Goal: Task Accomplishment & Management: Use online tool/utility

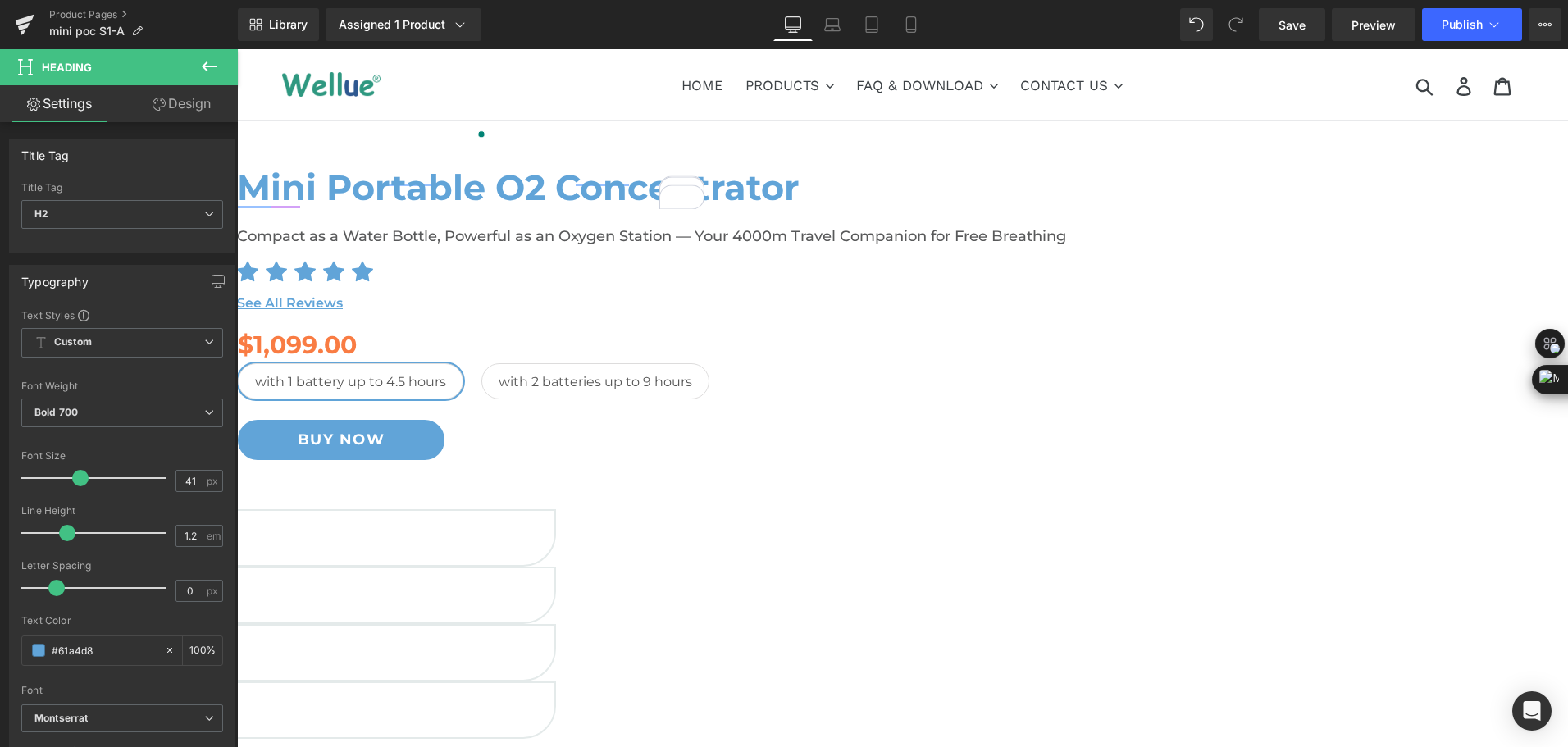
scroll to position [1847, 0]
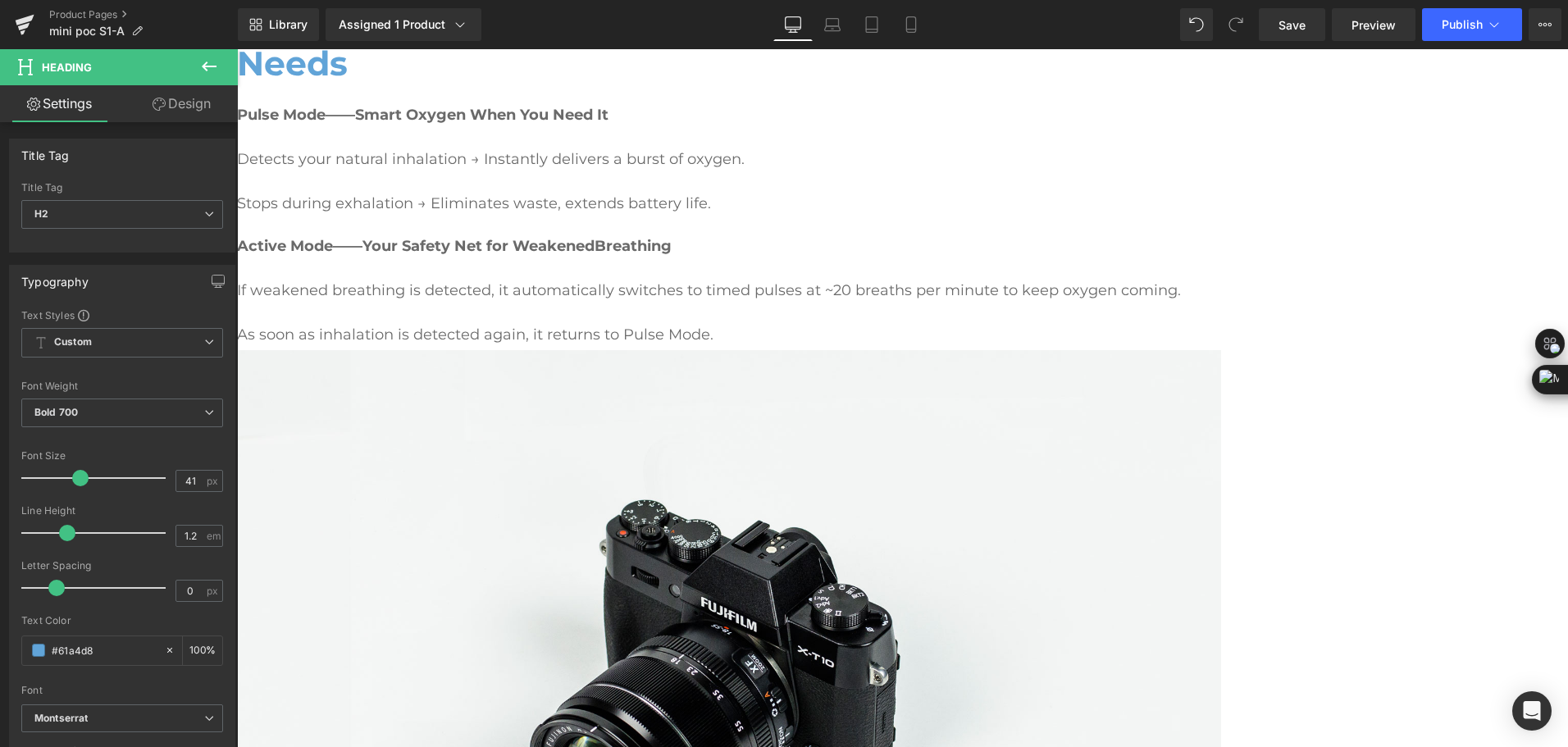
drag, startPoint x: 939, startPoint y: 533, endPoint x: 664, endPoint y: 743, distance: 346.0
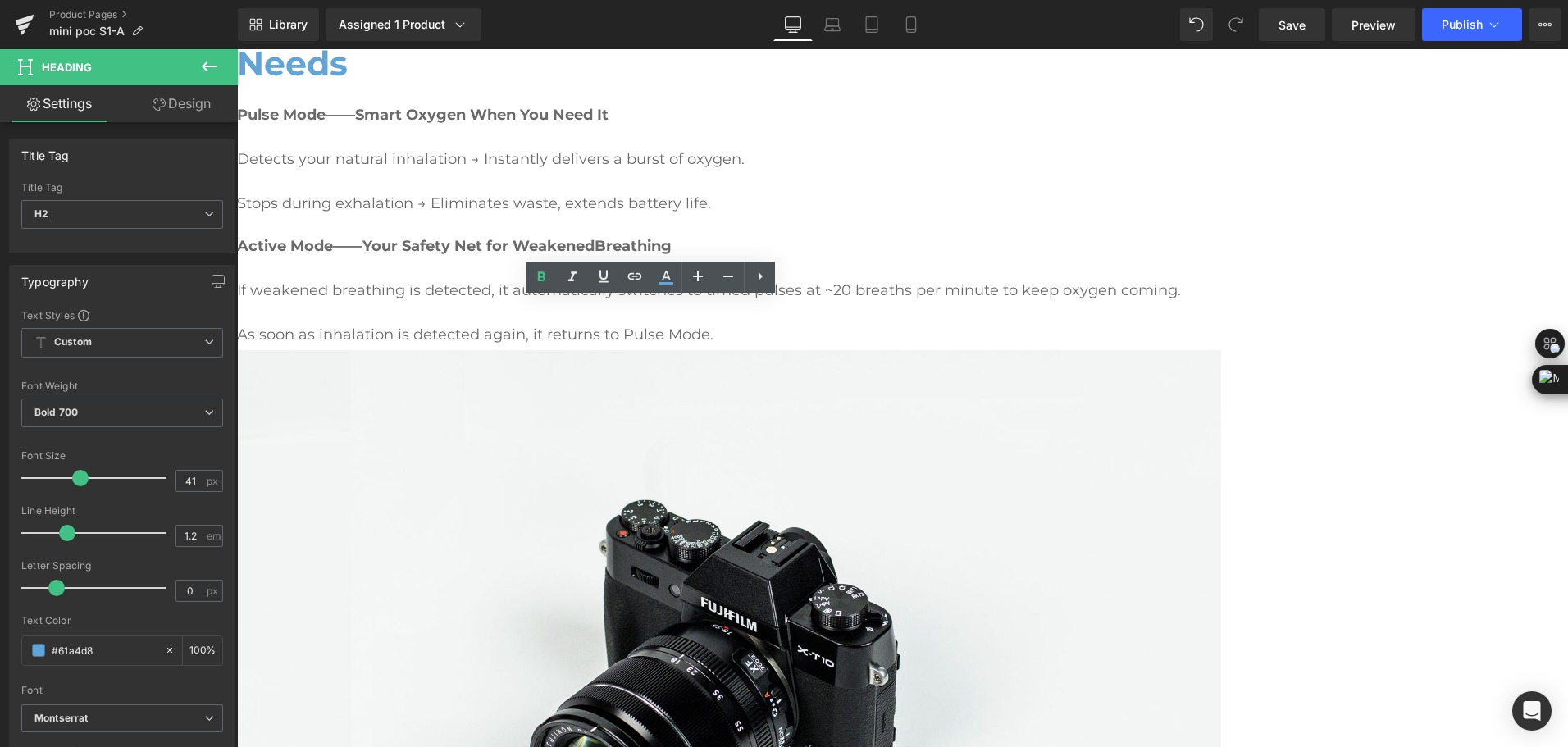
scroll to position [1847, 0]
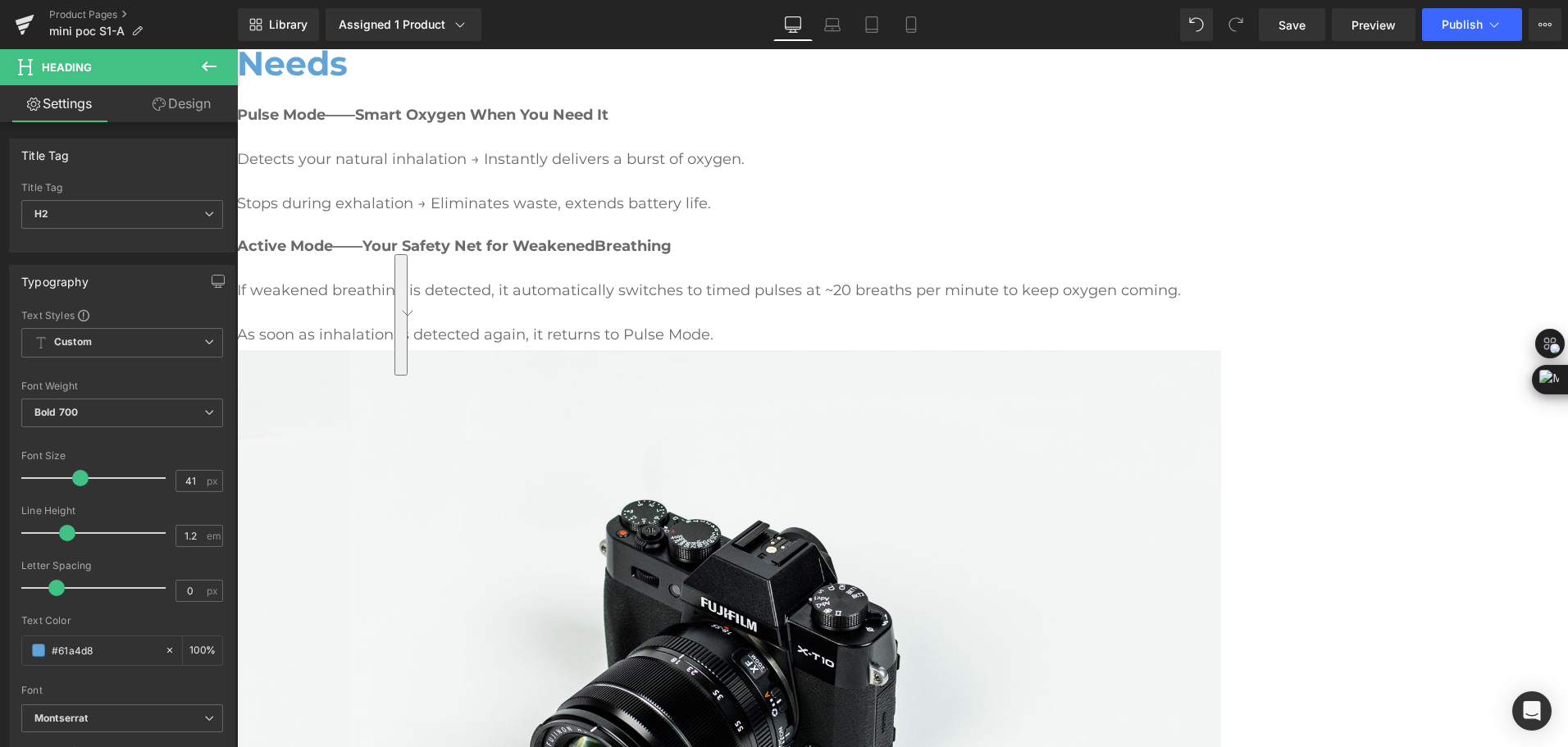
drag, startPoint x: 502, startPoint y: 408, endPoint x: 418, endPoint y: 317, distance: 123.8
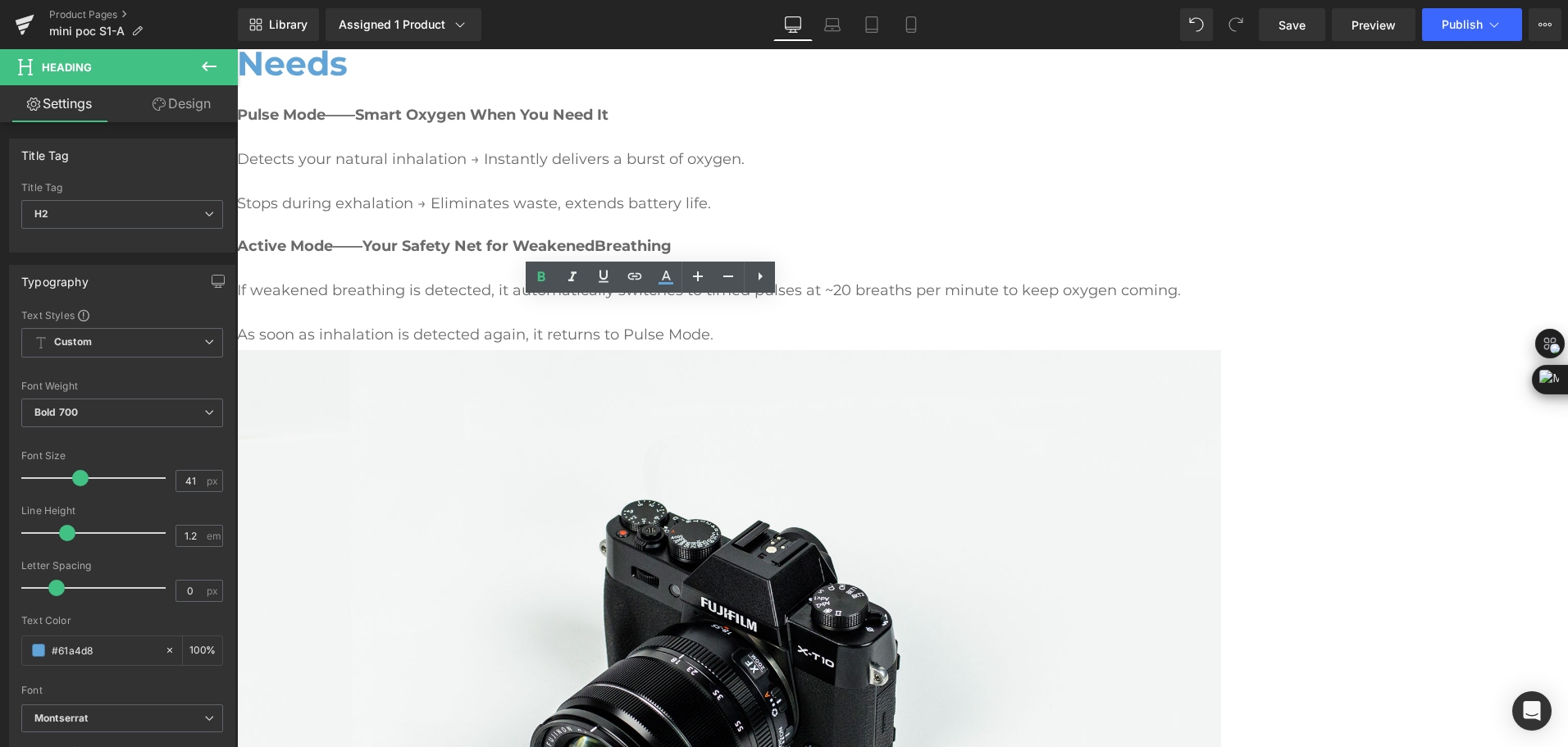
click at [1464, 276] on div "Mini Portable O2 Concentrator Heading Compact as a Water Bottle, Powerful as an…" at bounding box center [903, 605] width 1331 height 4572
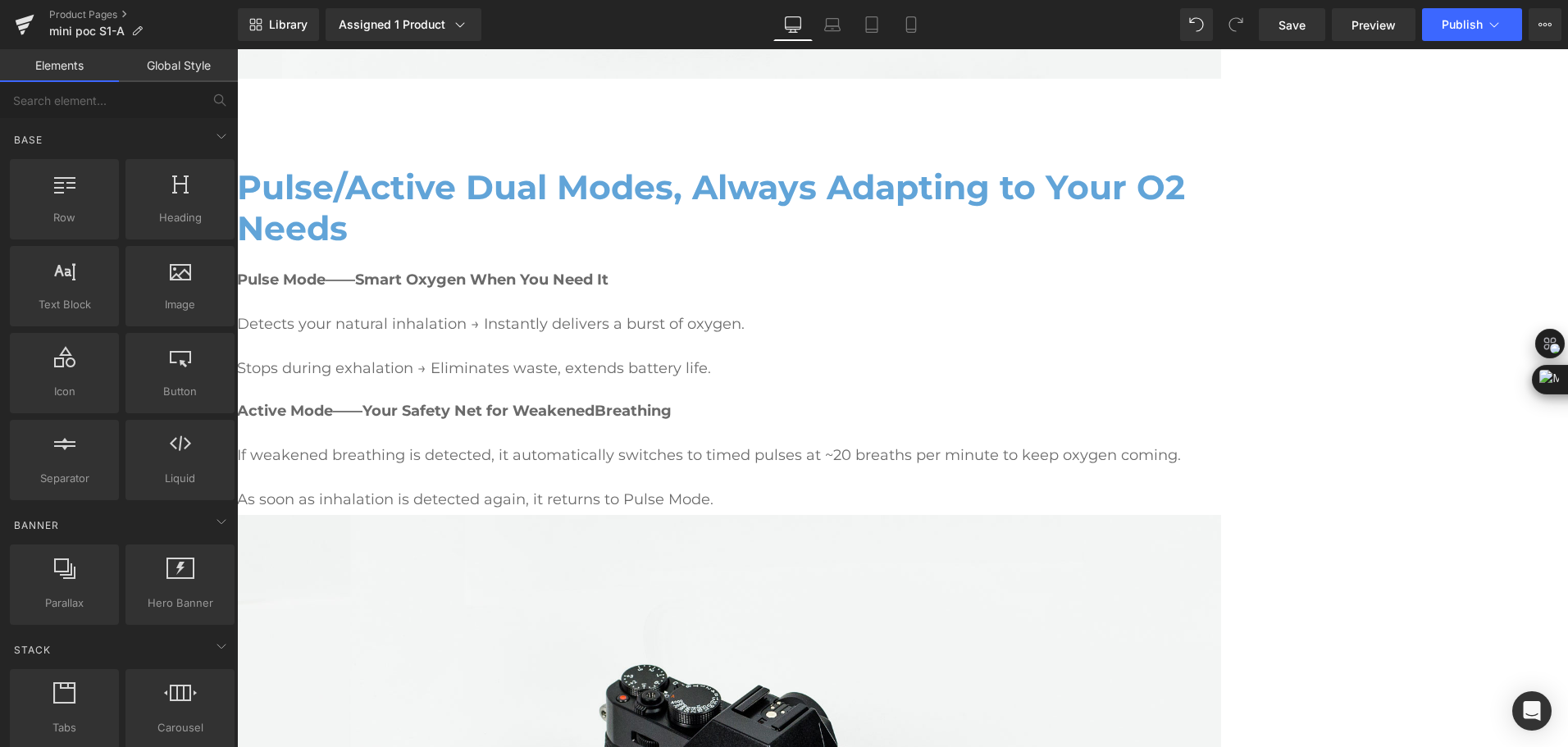
scroll to position [1683, 0]
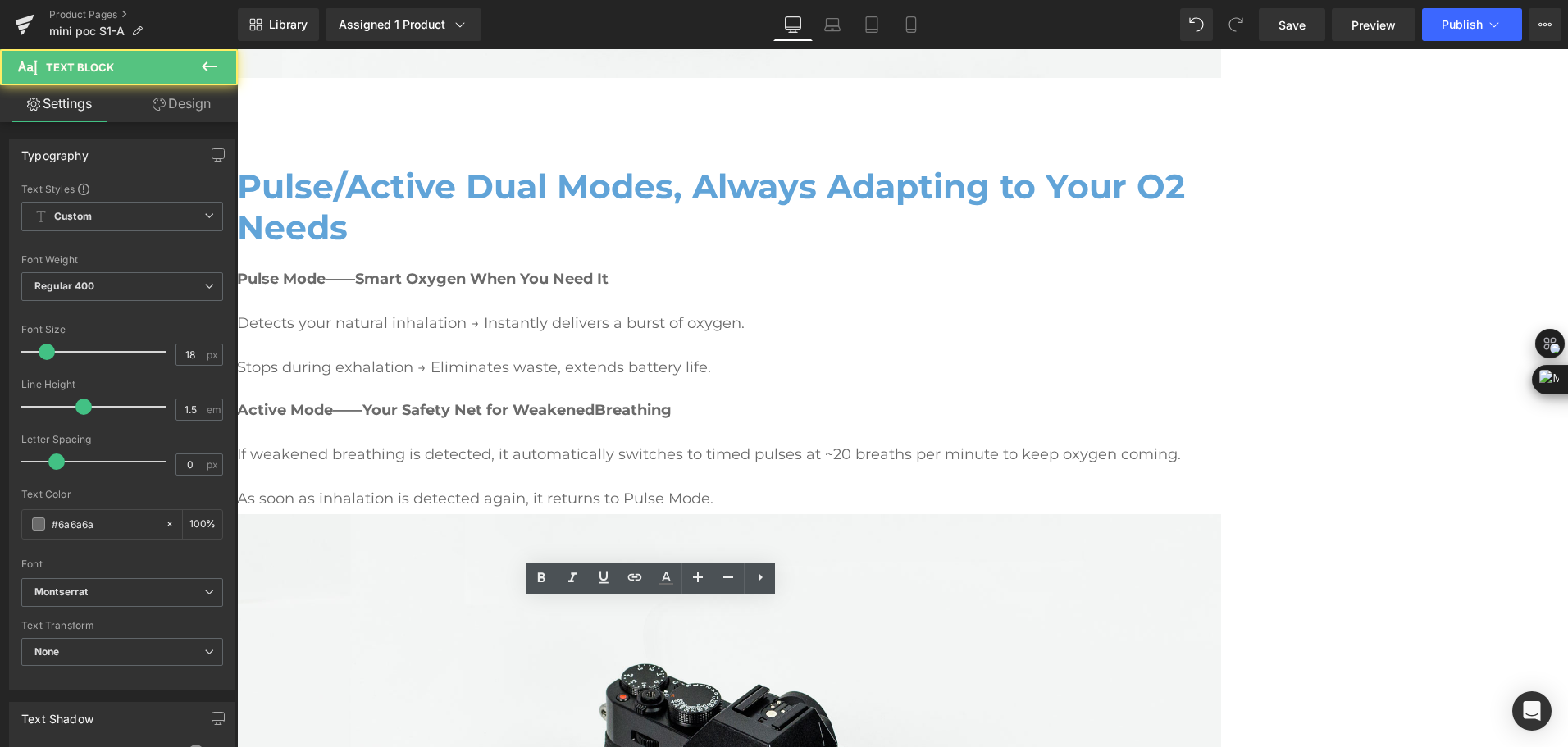
drag, startPoint x: 629, startPoint y: 679, endPoint x: 420, endPoint y: 614, distance: 218.9
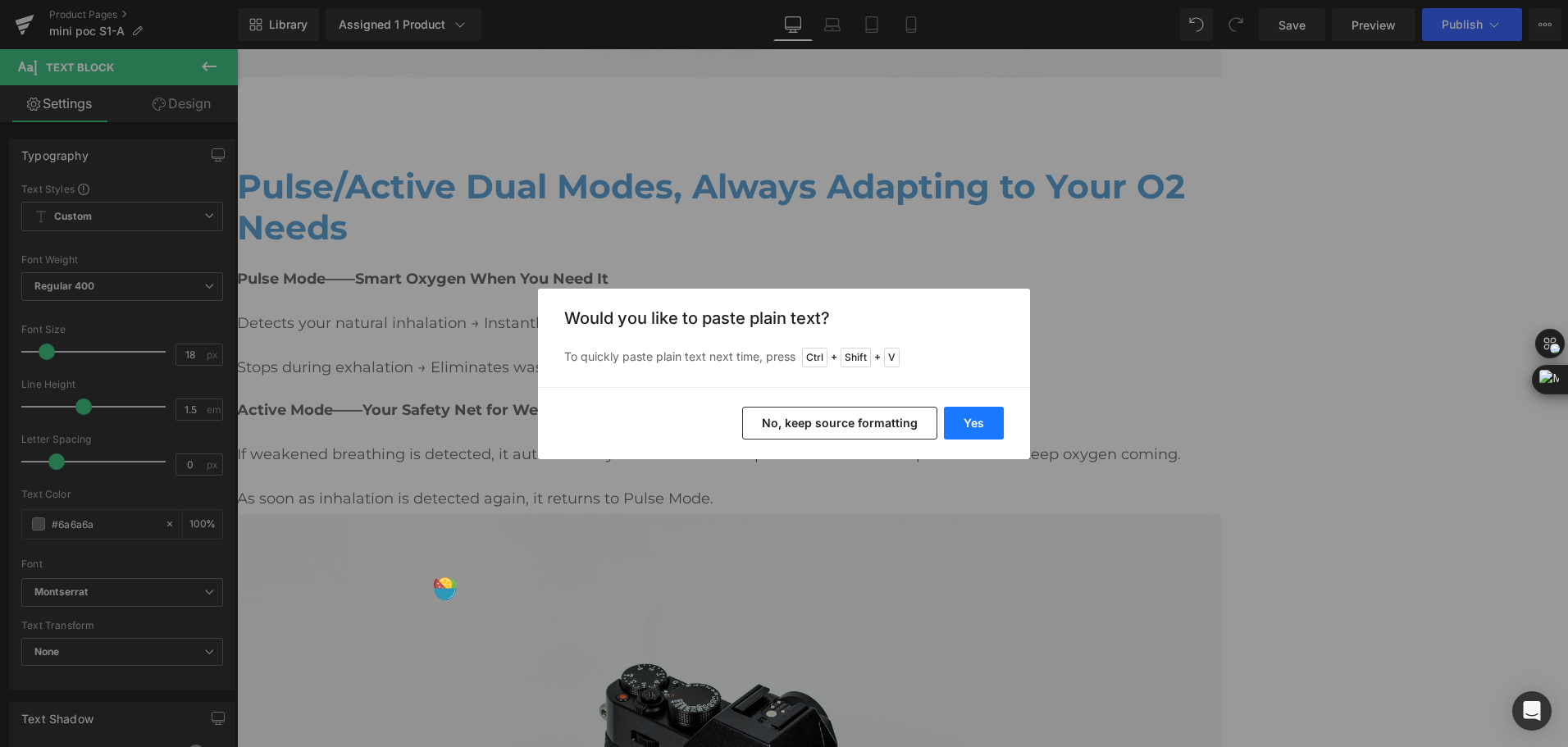
click at [987, 426] on button "Yes" at bounding box center [973, 423] width 60 height 33
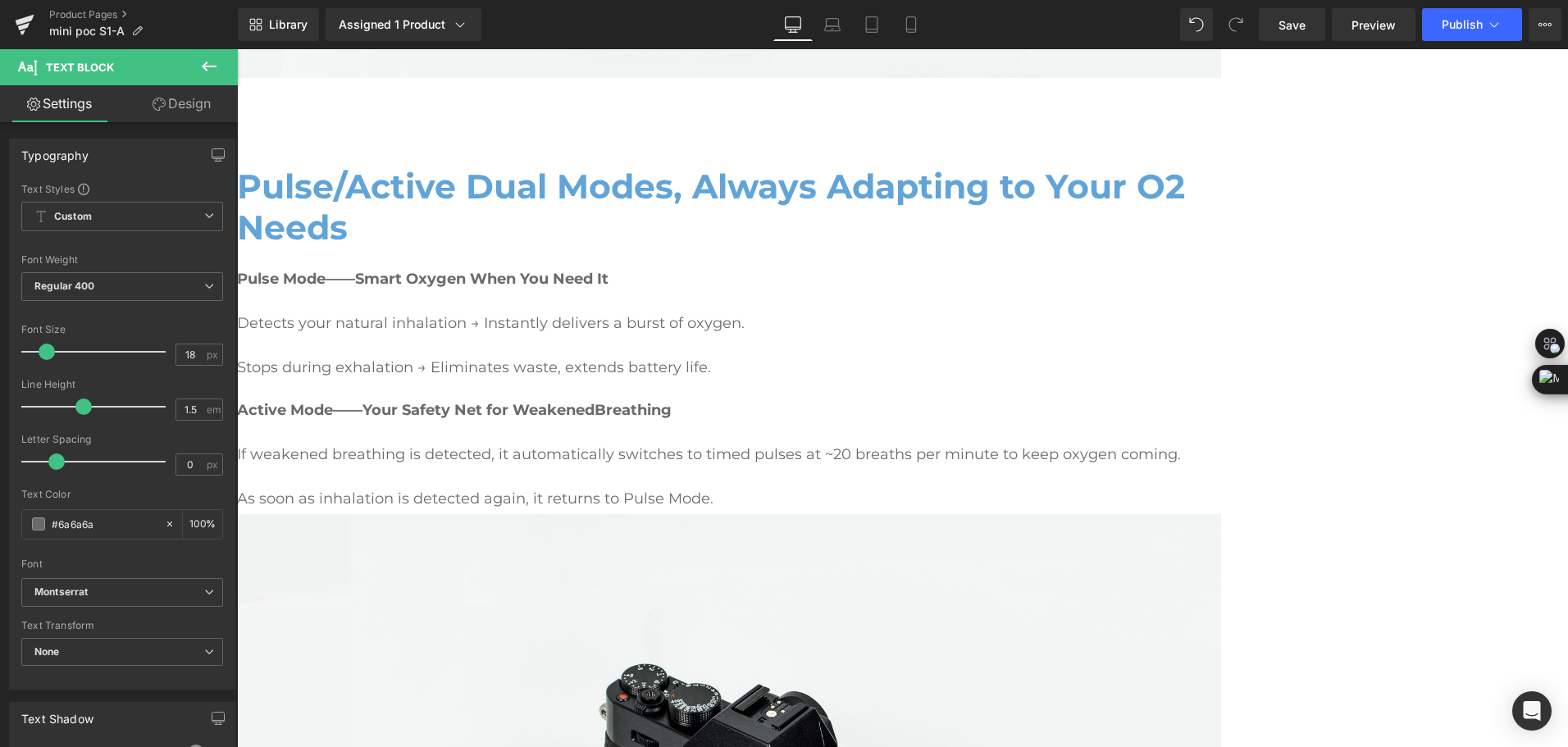
click at [212, 76] on button at bounding box center [209, 67] width 57 height 36
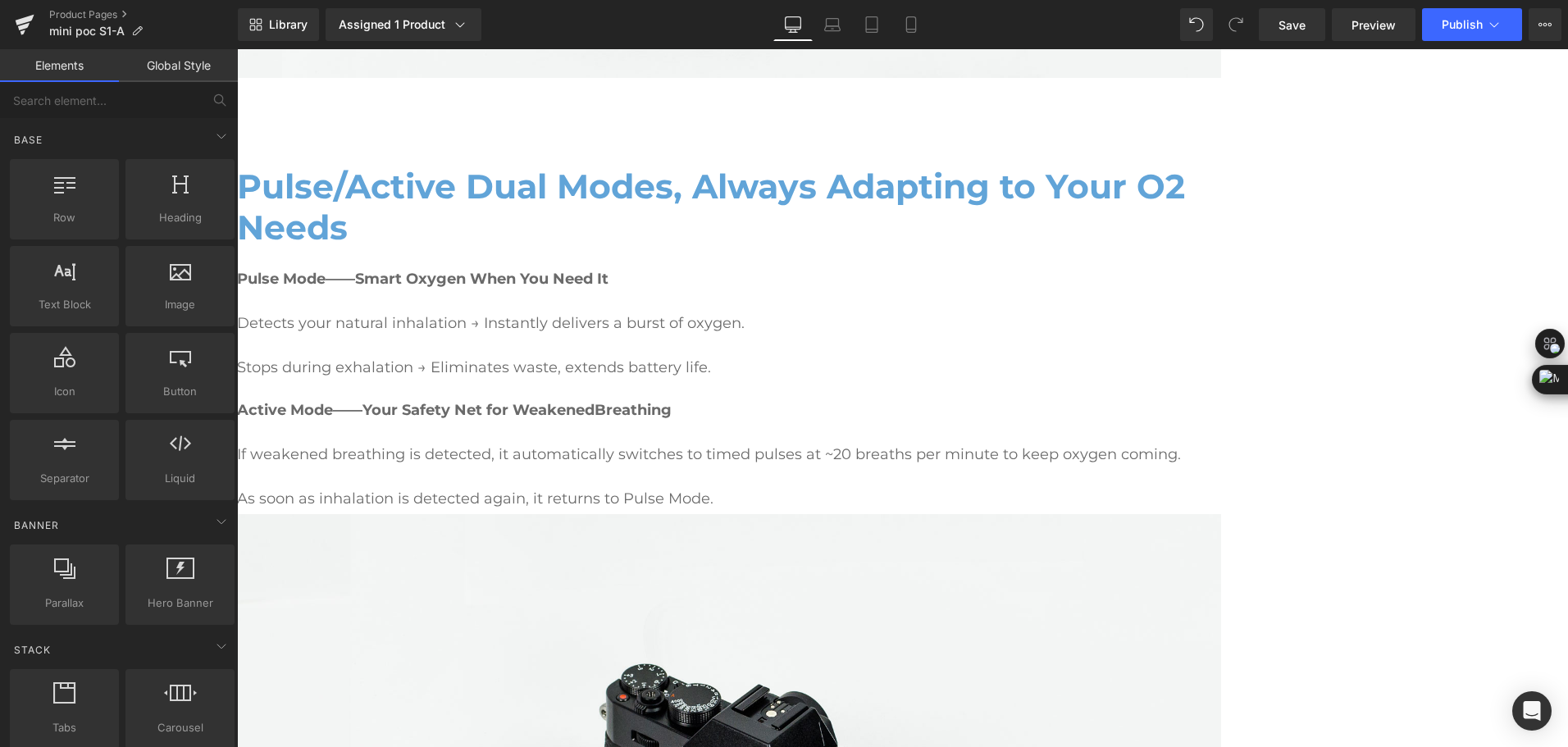
click at [237, 49] on icon at bounding box center [237, 49] width 0 height 0
click at [237, 49] on link at bounding box center [237, 49] width 0 height 0
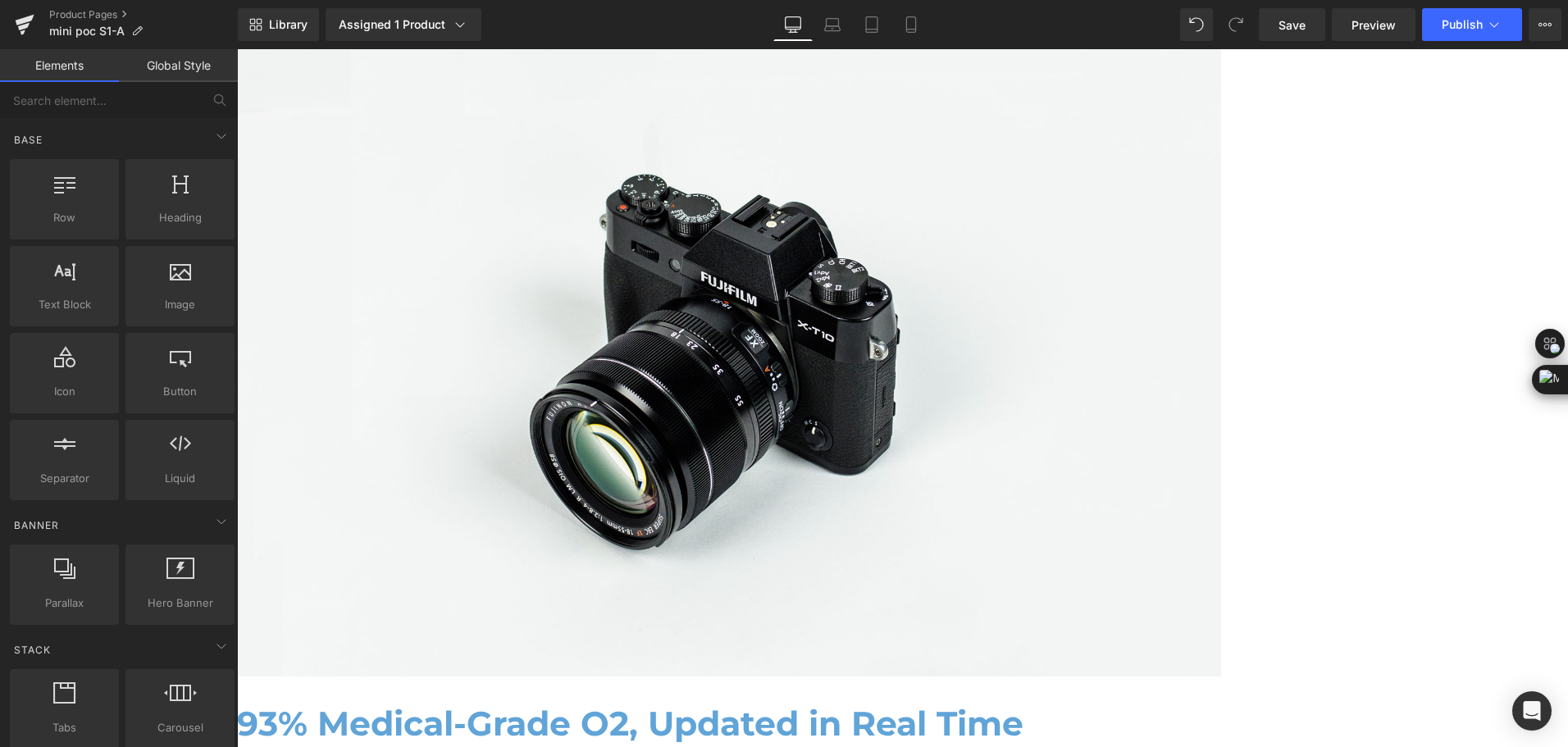
scroll to position [1923, 0]
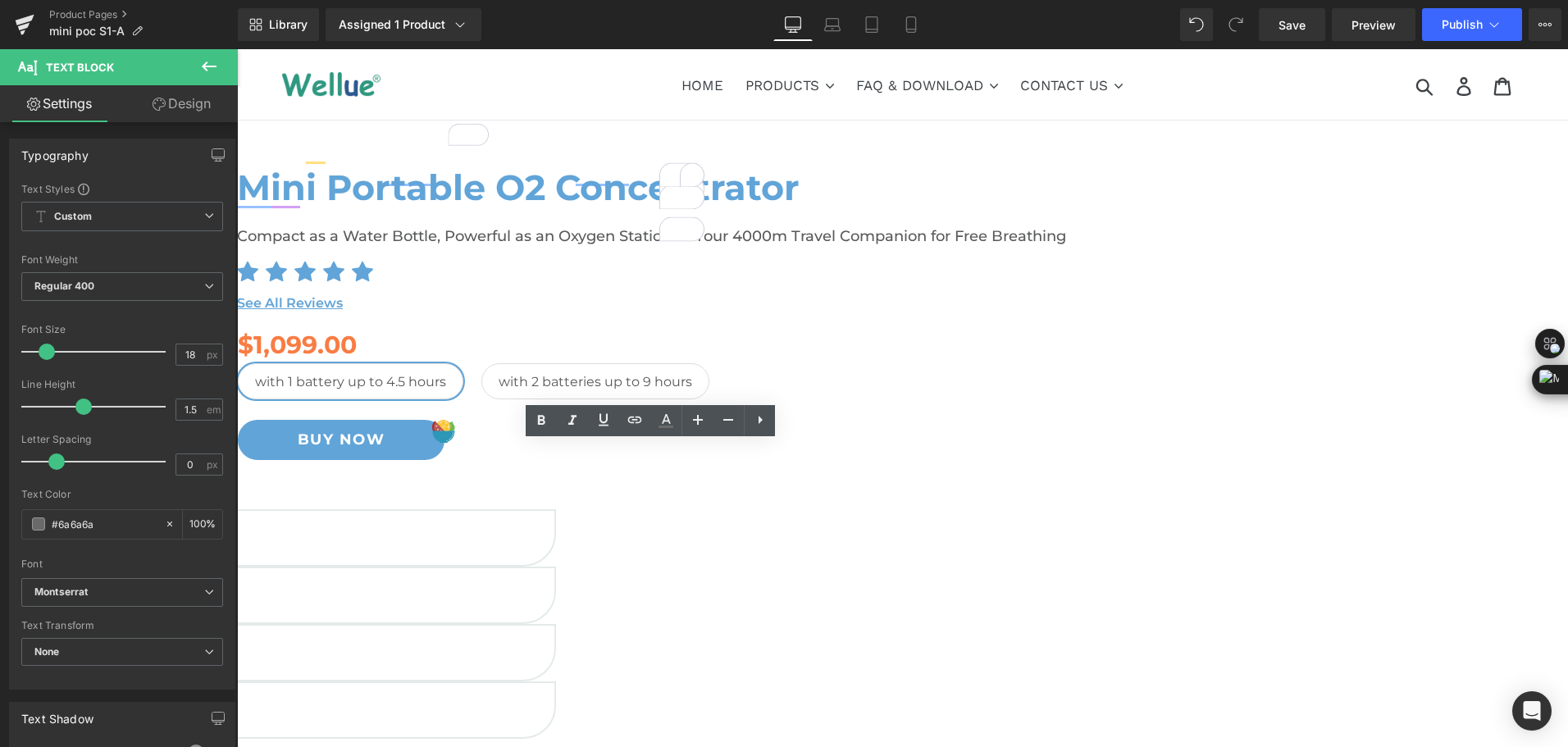
scroll to position [1923, 0]
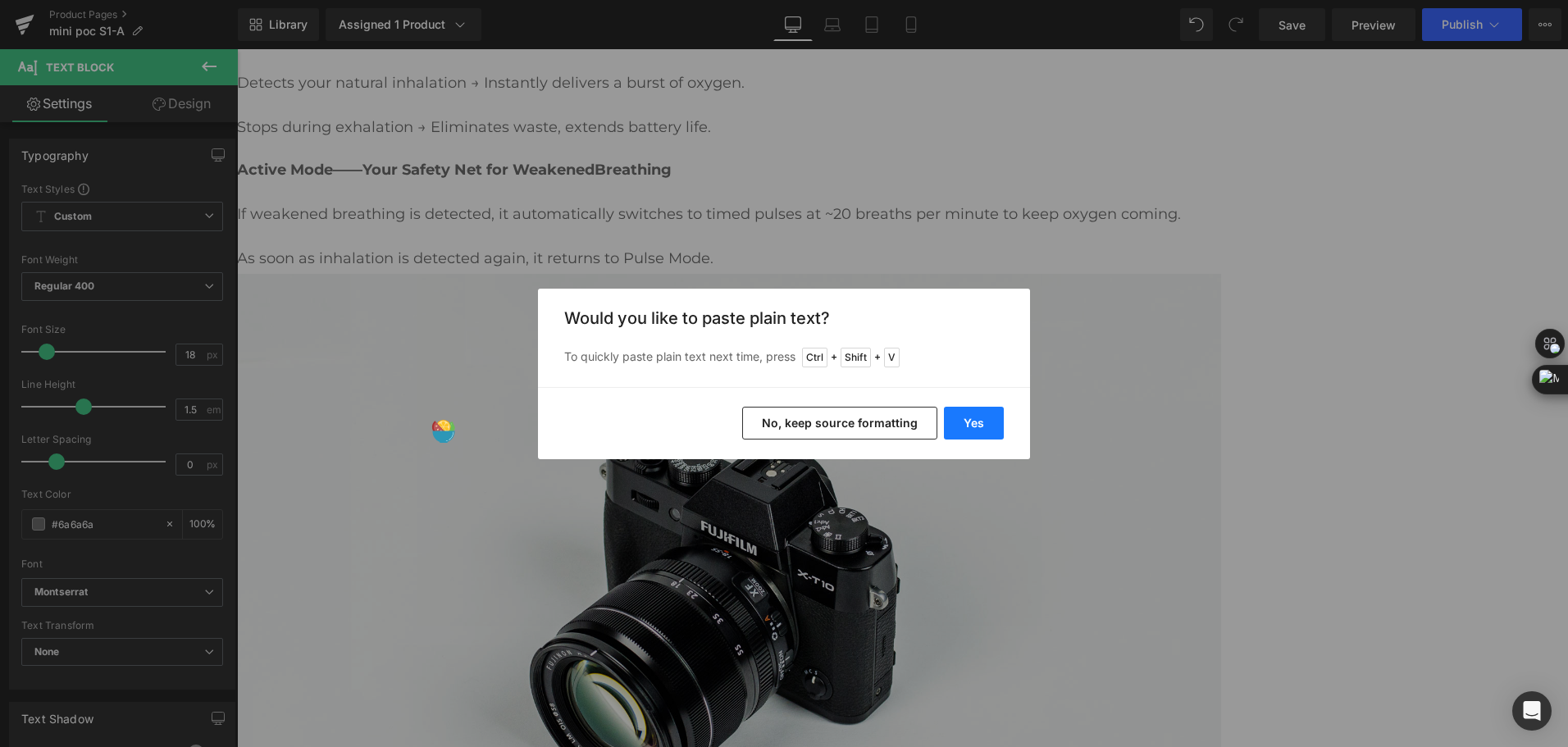
click at [968, 418] on button "Yes" at bounding box center [973, 423] width 60 height 33
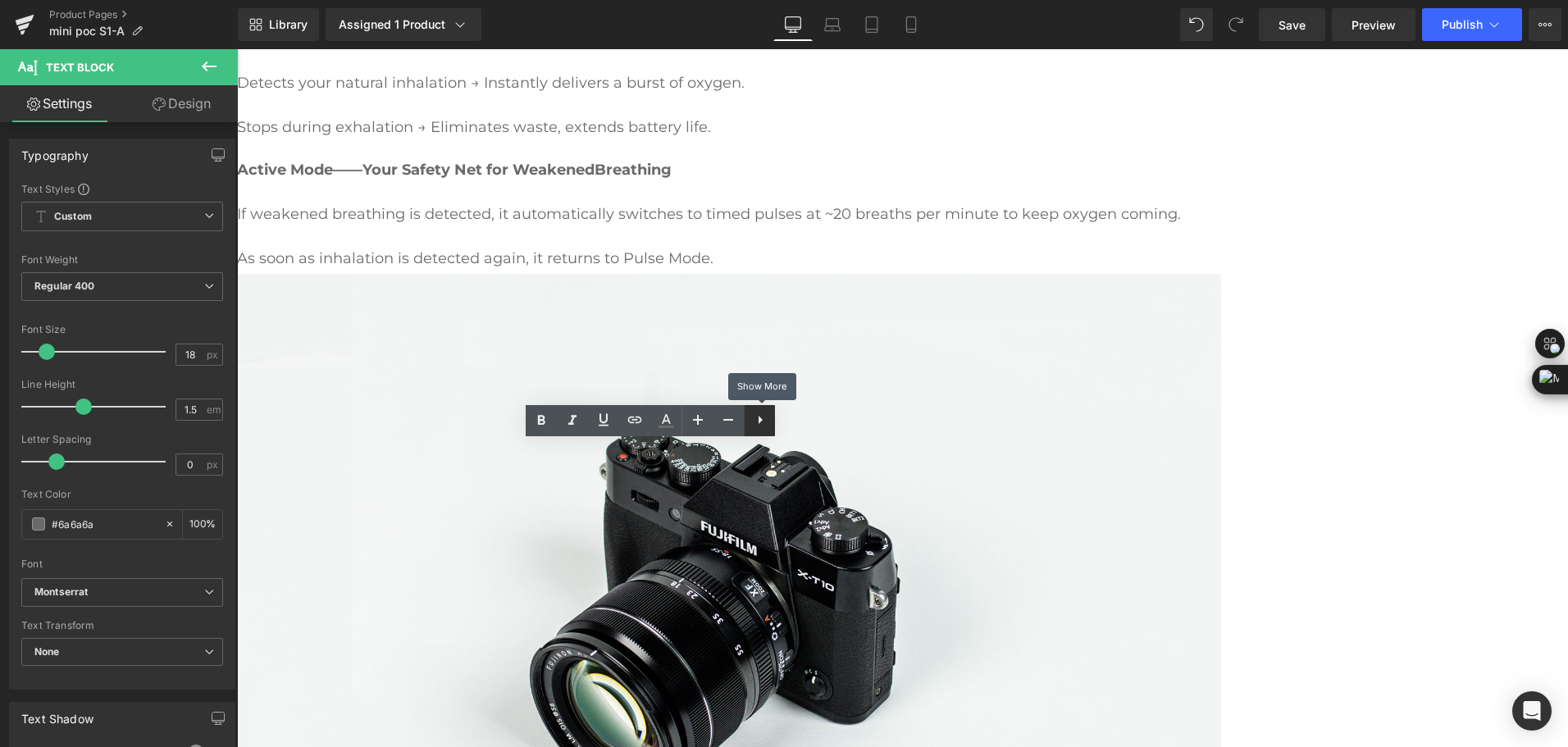
click at [757, 420] on icon at bounding box center [760, 420] width 20 height 20
click at [762, 420] on icon at bounding box center [759, 420] width 20 height 20
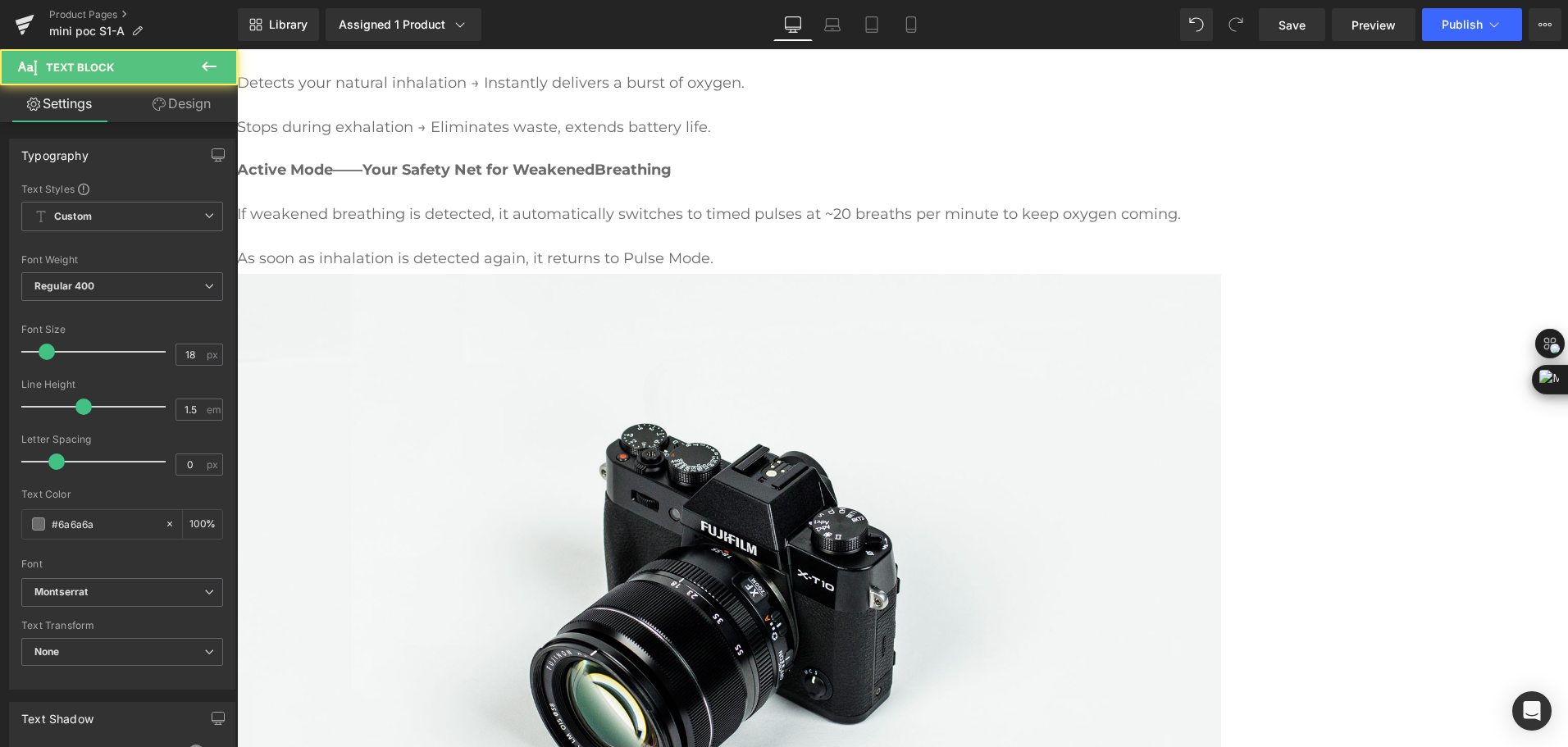
drag, startPoint x: 654, startPoint y: 446, endPoint x: 667, endPoint y: 448, distance: 13.2
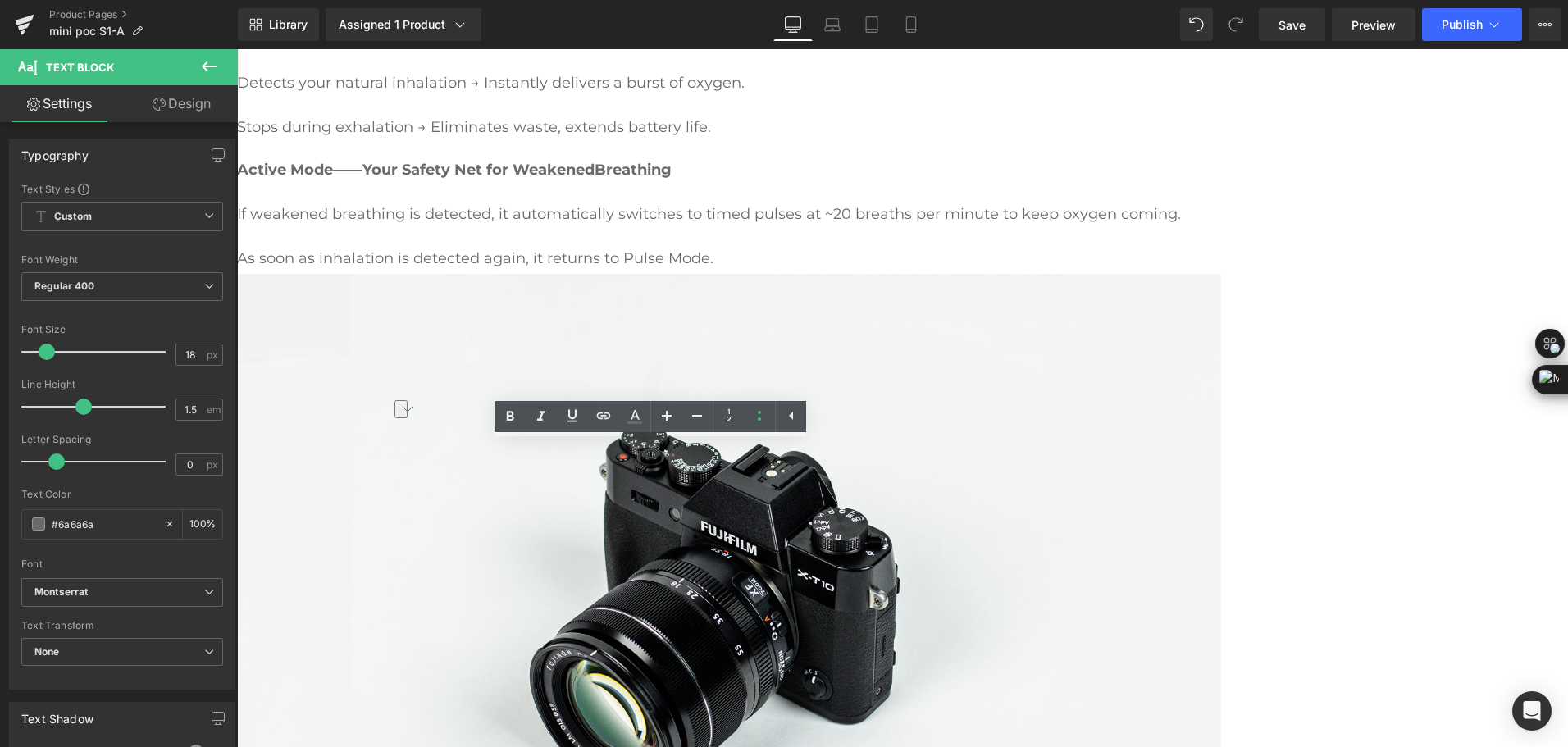
drag, startPoint x: 652, startPoint y: 451, endPoint x: 450, endPoint y: 440, distance: 202.3
drag, startPoint x: 745, startPoint y: 485, endPoint x: 515, endPoint y: 439, distance: 234.6
drag, startPoint x: 523, startPoint y: 451, endPoint x: 427, endPoint y: 456, distance: 96.1
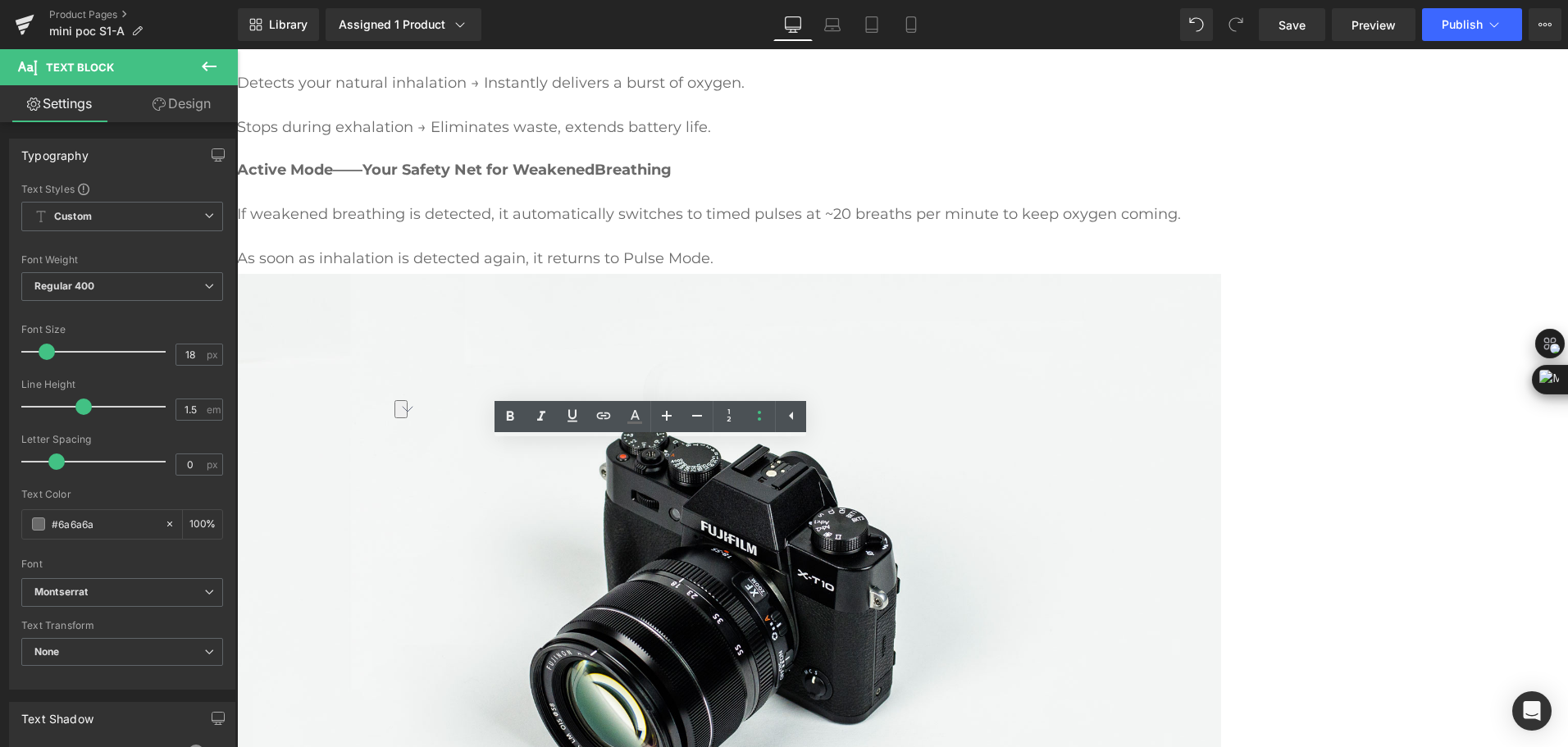
click at [506, 424] on icon at bounding box center [509, 416] width 20 height 20
drag, startPoint x: 526, startPoint y: 497, endPoint x: 440, endPoint y: 499, distance: 86.0
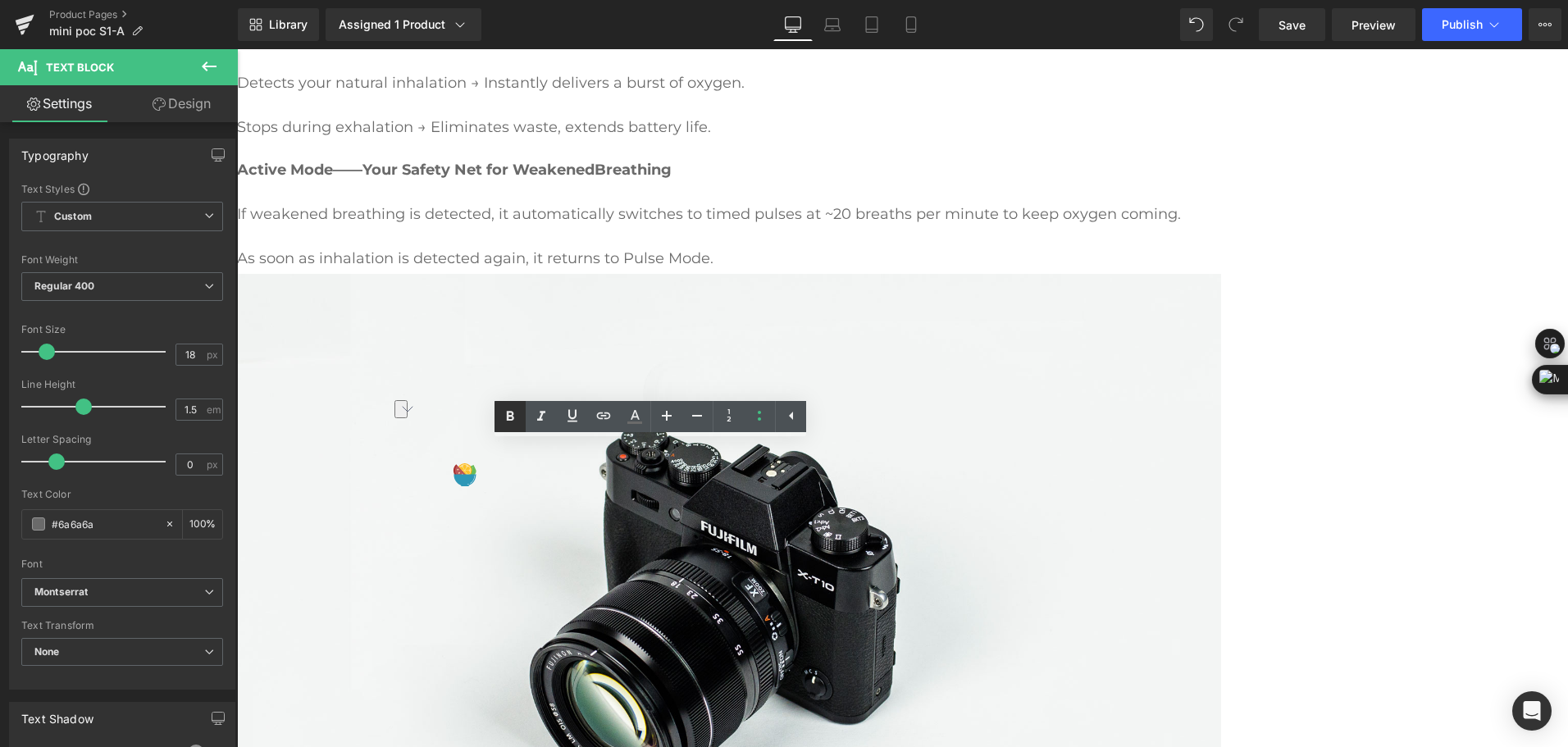
click at [511, 421] on icon at bounding box center [509, 416] width 20 height 20
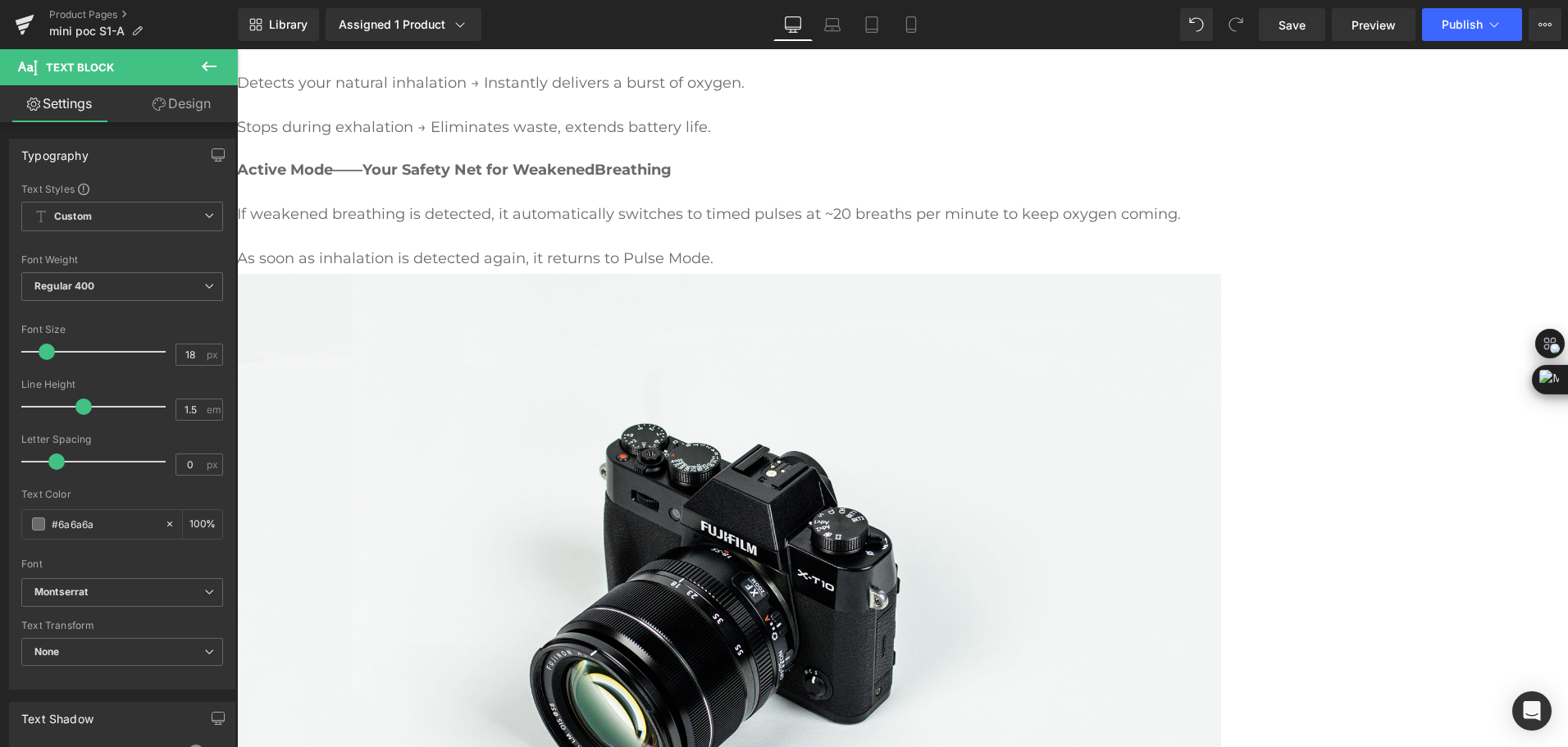
click at [1040, 570] on div "Mini Portable O2 Concentrator Heading Compact as a Water Bottle, Powerful as an…" at bounding box center [903, 593] width 1331 height 4703
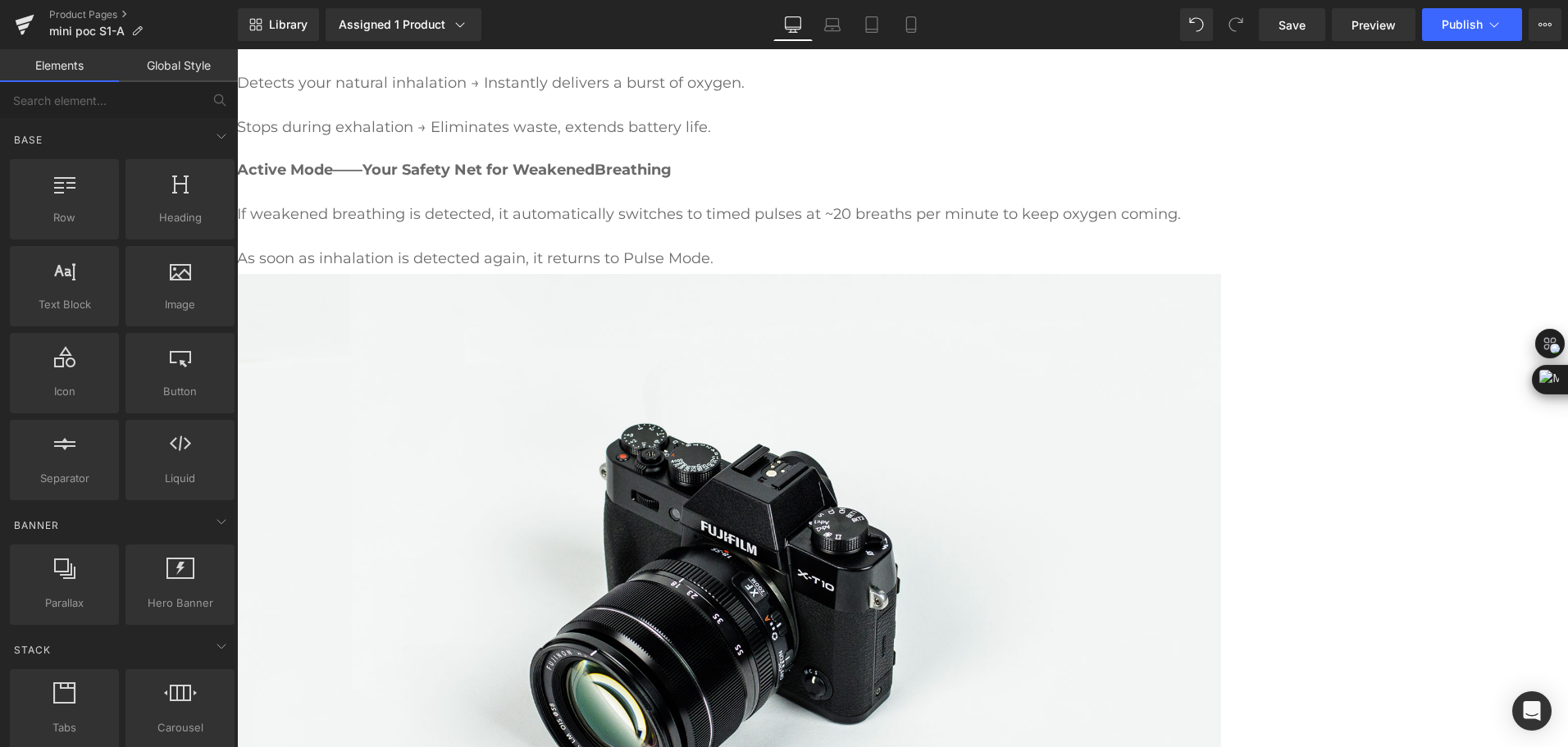
click at [237, 49] on icon at bounding box center [237, 49] width 0 height 0
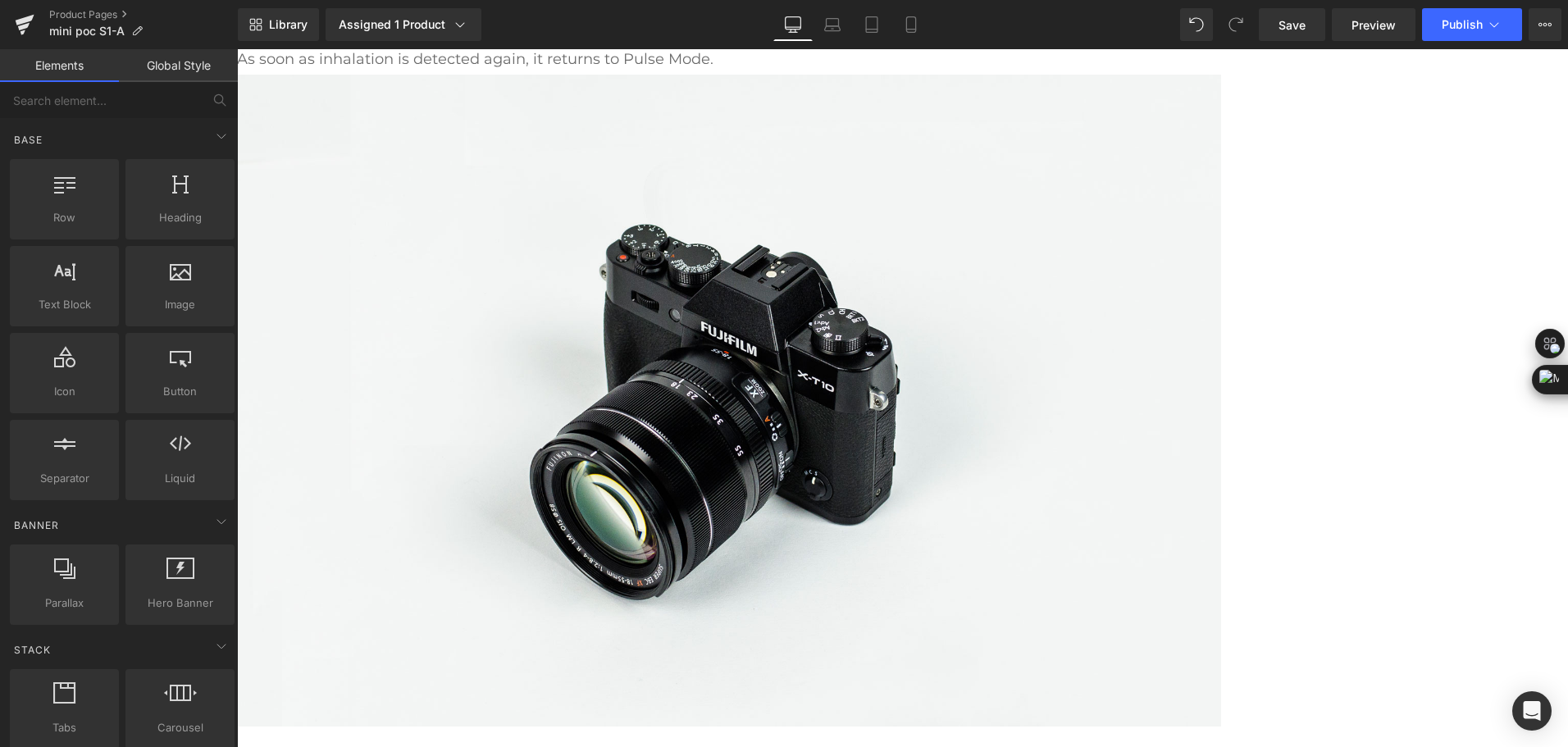
scroll to position [1877, 0]
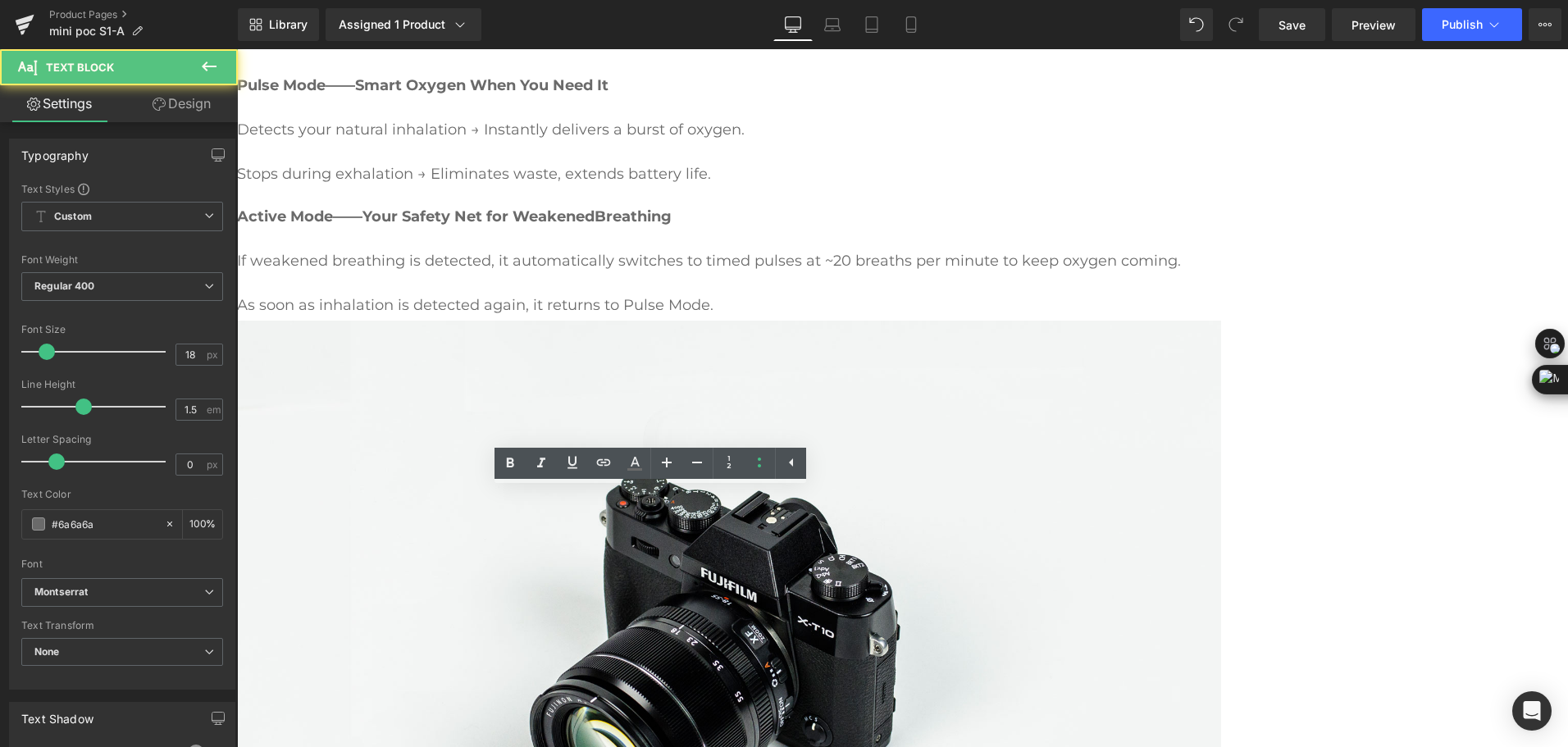
drag, startPoint x: 854, startPoint y: 590, endPoint x: 434, endPoint y: 518, distance: 426.1
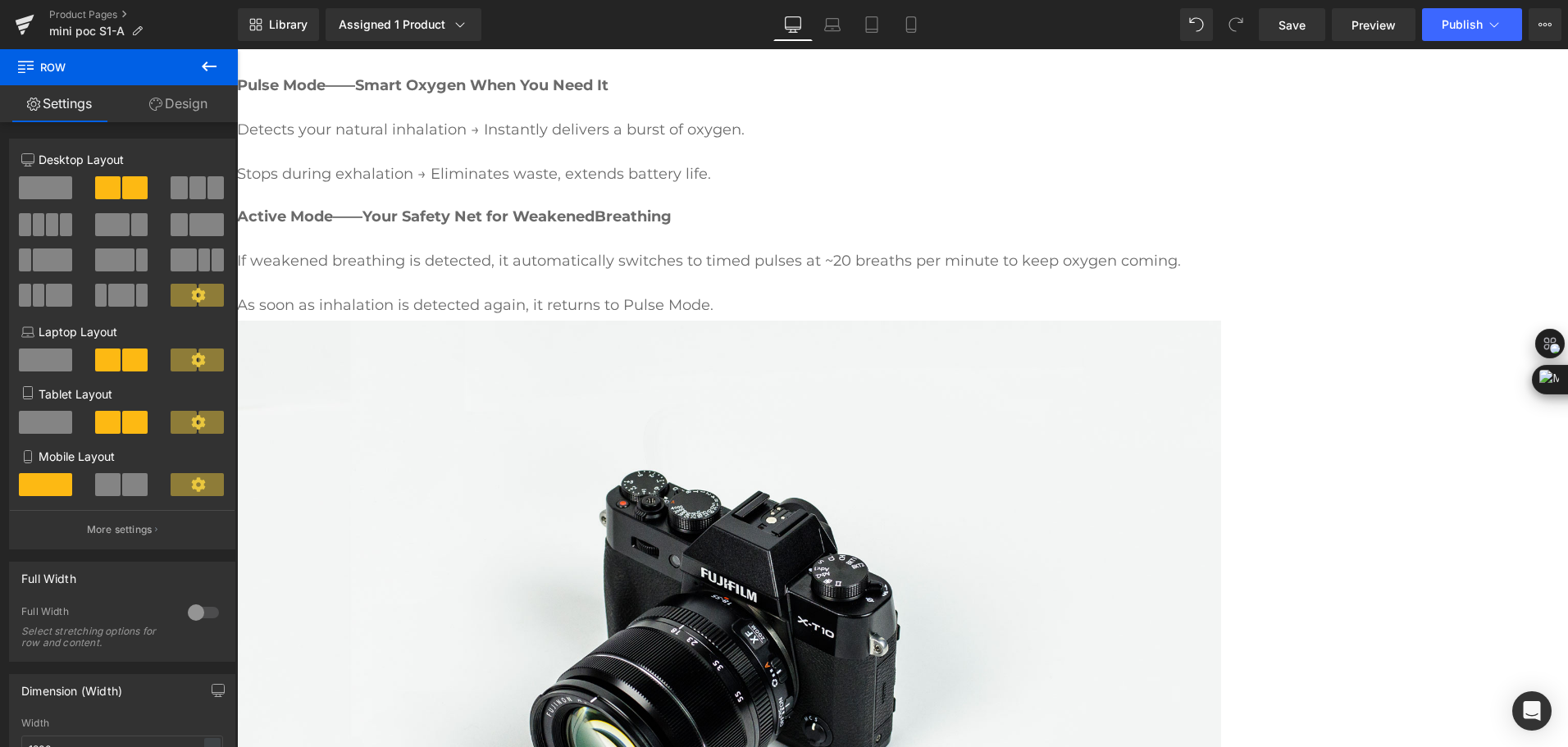
click at [237, 49] on icon at bounding box center [237, 49] width 0 height 0
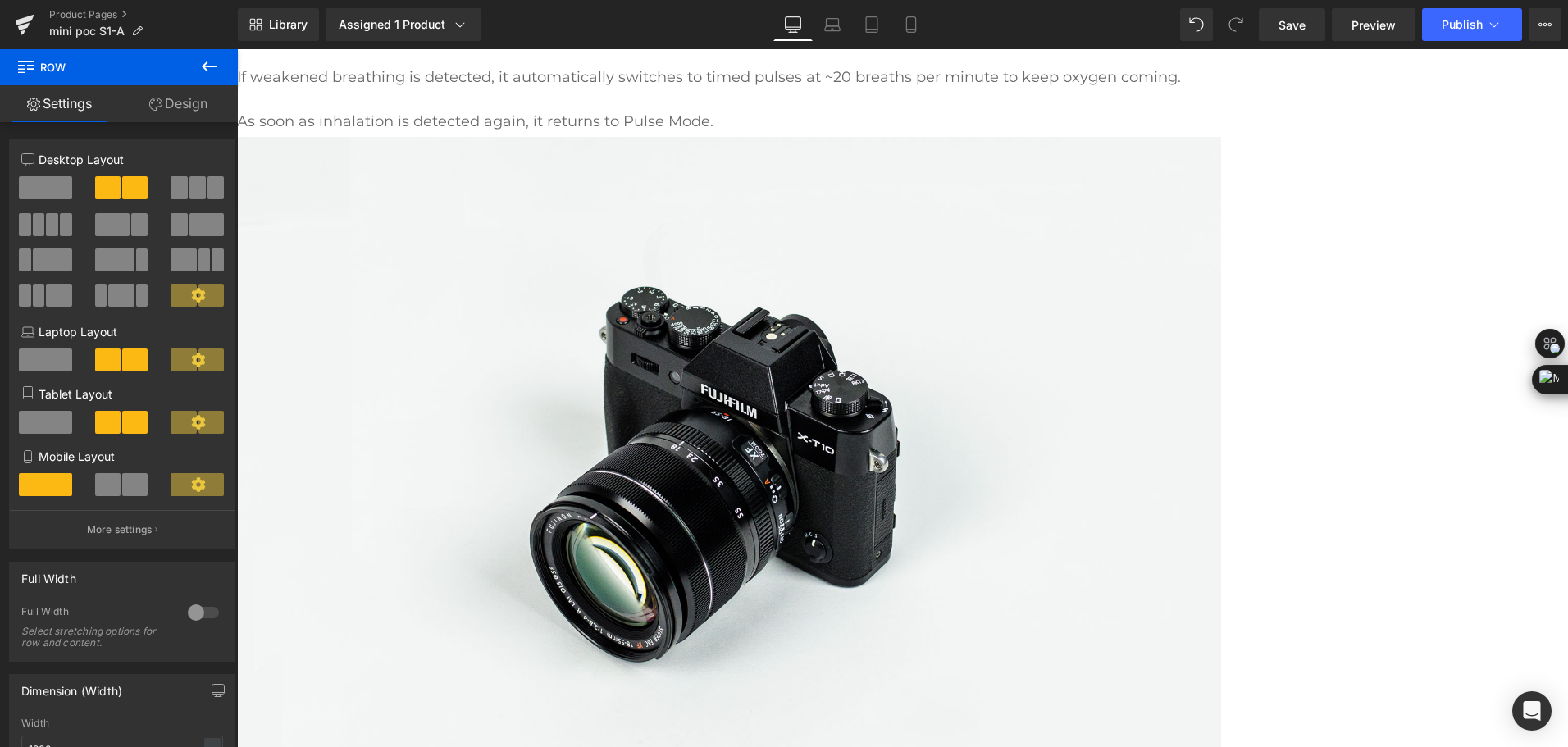
scroll to position [2044, 0]
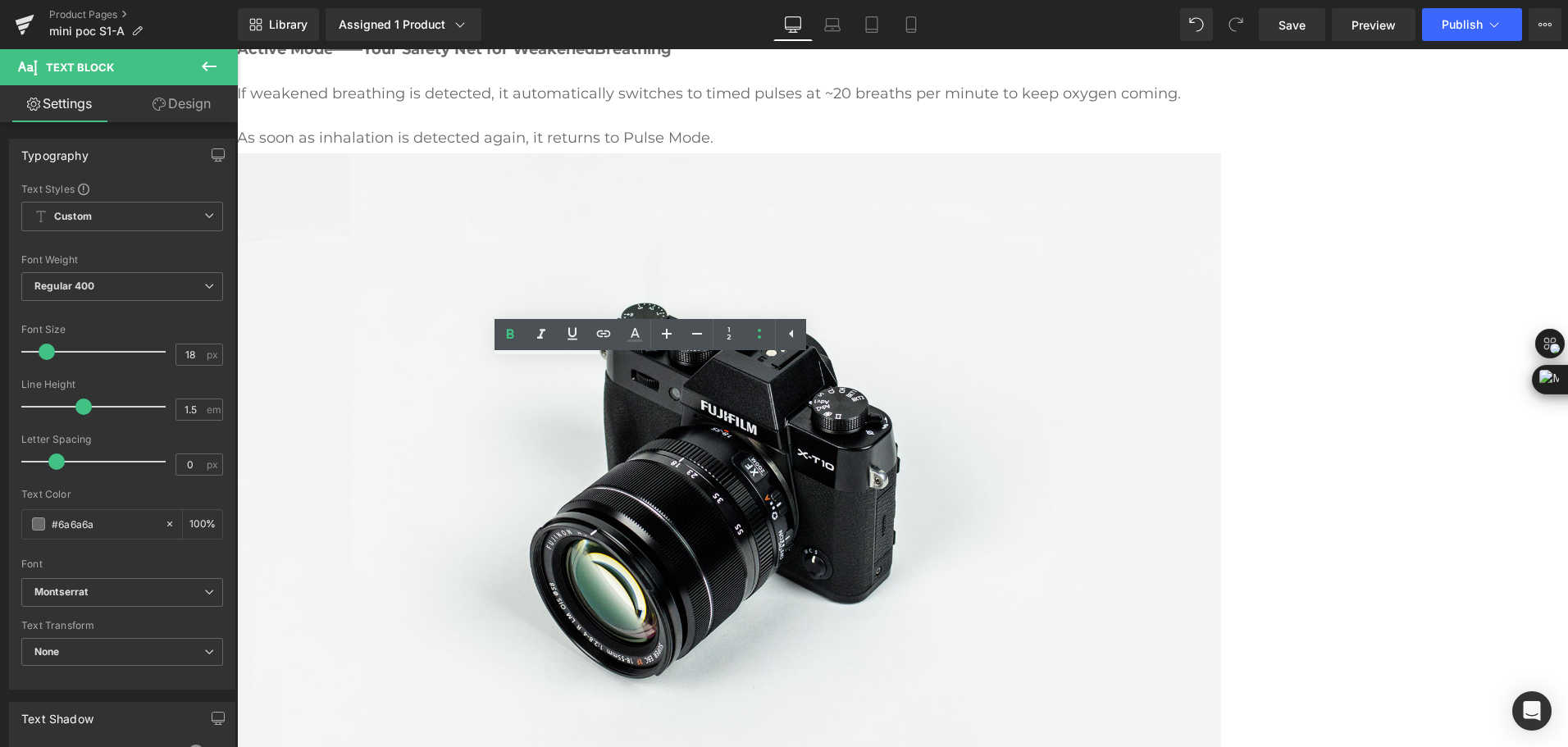
drag, startPoint x: 435, startPoint y: 414, endPoint x: 891, endPoint y: 434, distance: 456.4
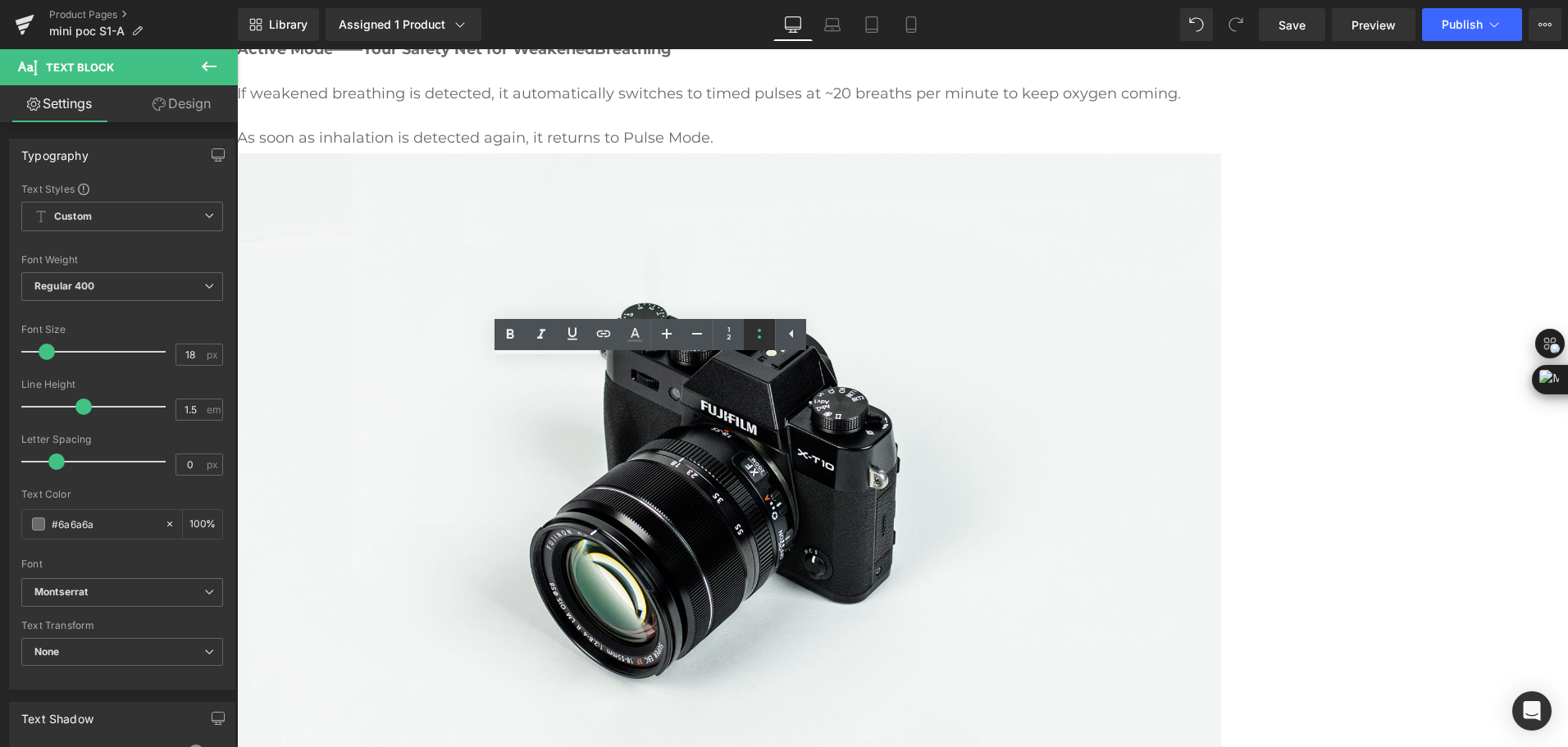
click at [766, 339] on icon at bounding box center [759, 333] width 20 height 20
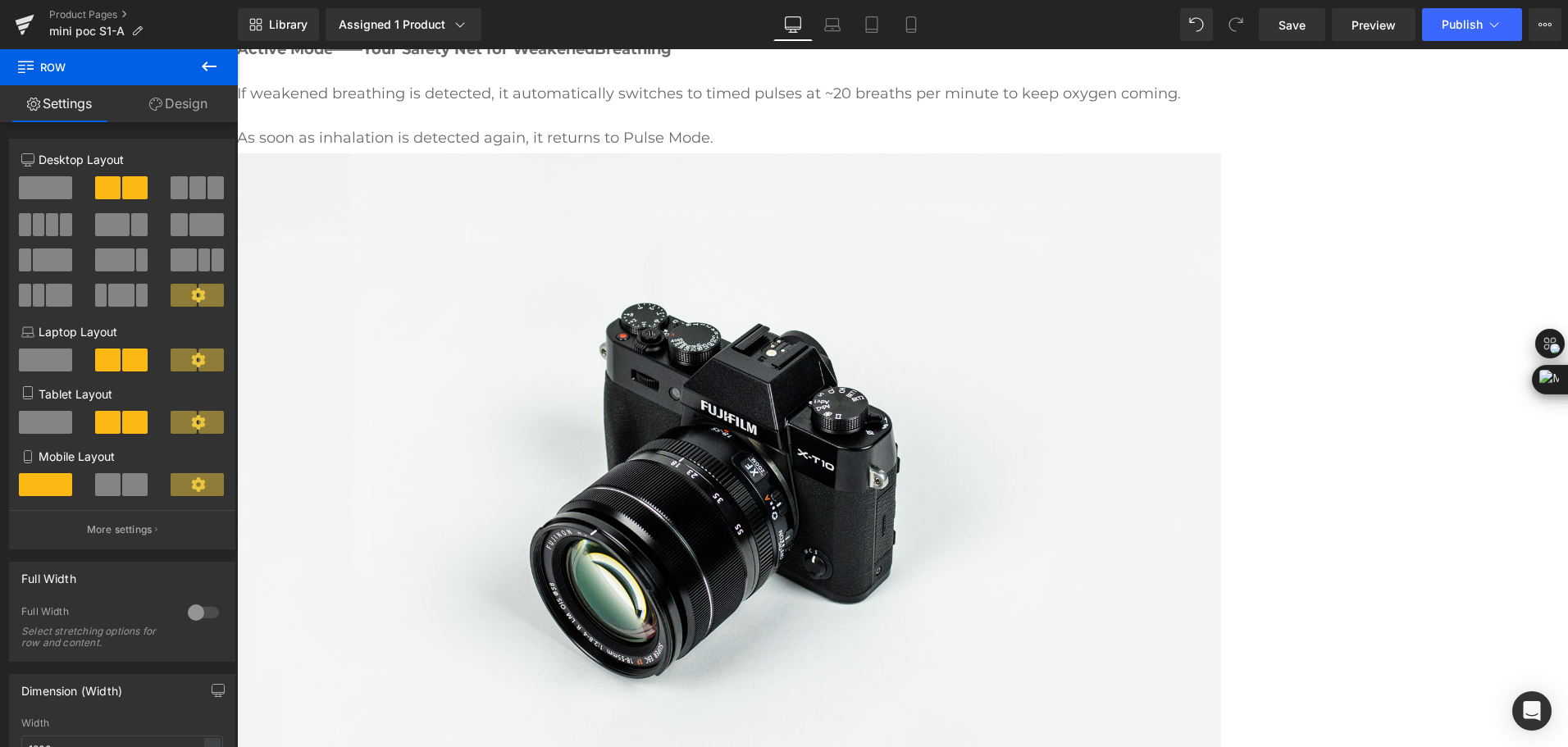
click at [237, 49] on link at bounding box center [237, 49] width 0 height 0
click at [237, 49] on icon at bounding box center [237, 49] width 0 height 0
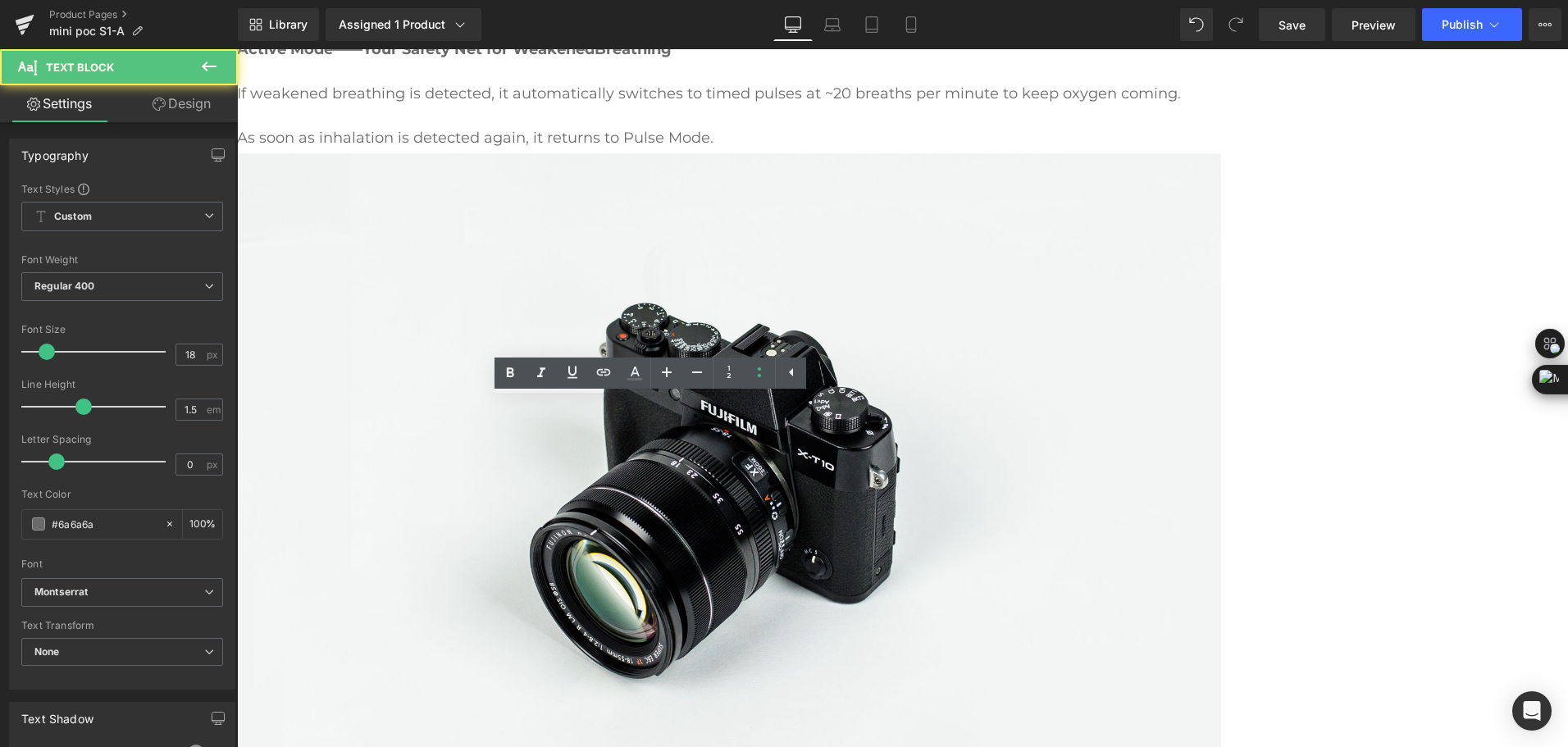
drag, startPoint x: 853, startPoint y: 436, endPoint x: 437, endPoint y: 437, distance: 416.0
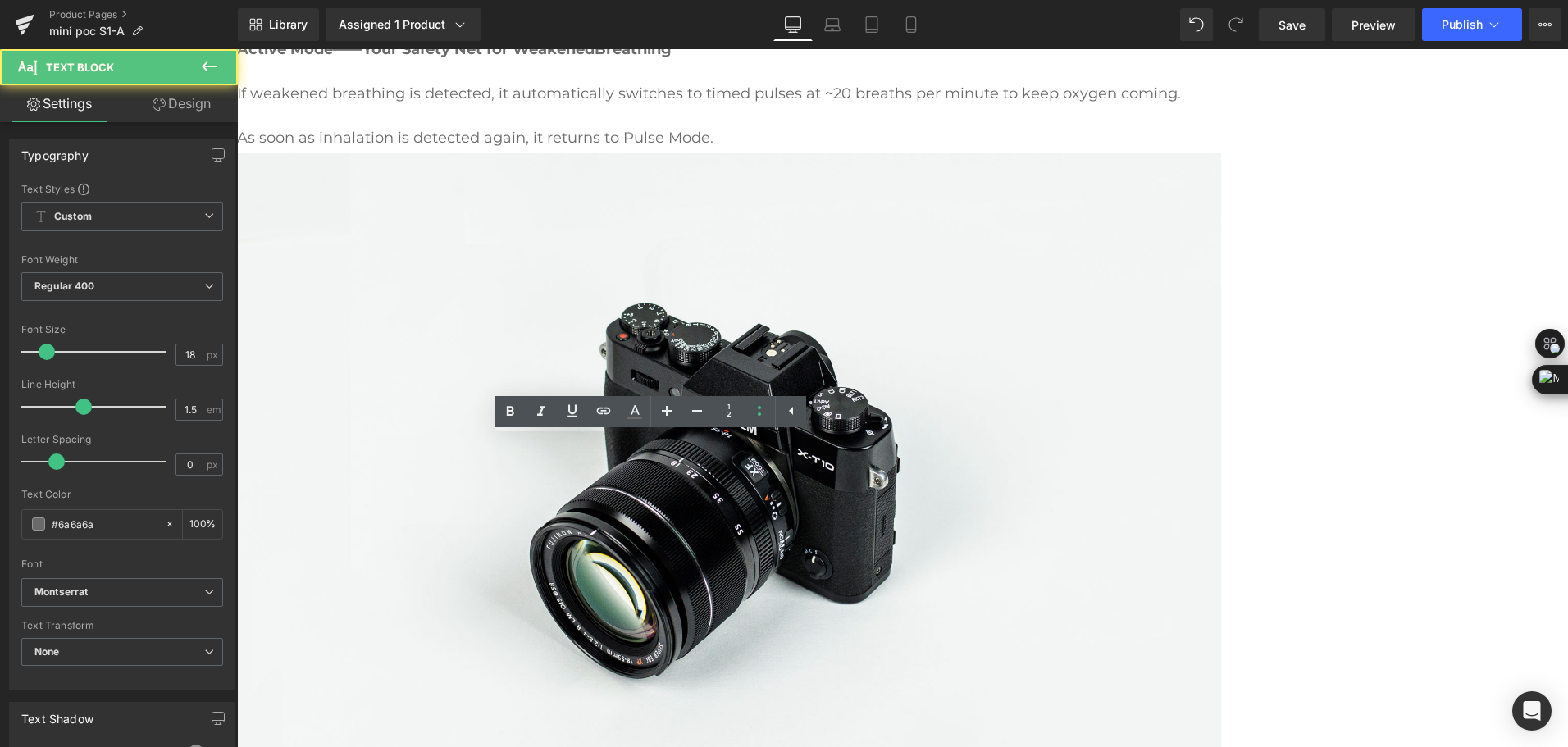
drag, startPoint x: 439, startPoint y: 449, endPoint x: 691, endPoint y: 516, distance: 260.8
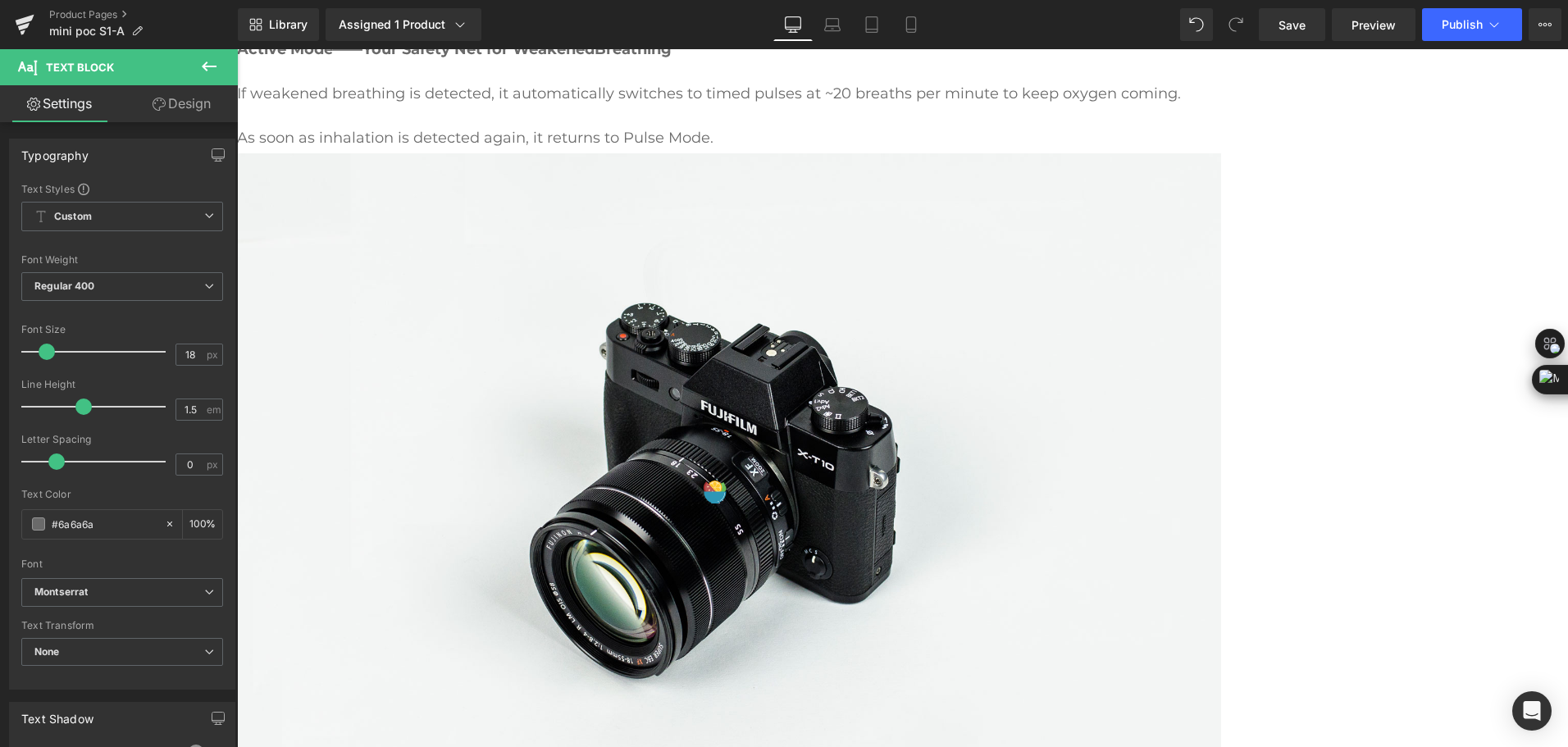
click at [1155, 497] on div "Mini Portable O2 Concentrator Heading Compact as a Water Bottle, Powerful as an…" at bounding box center [903, 486] width 1331 height 4730
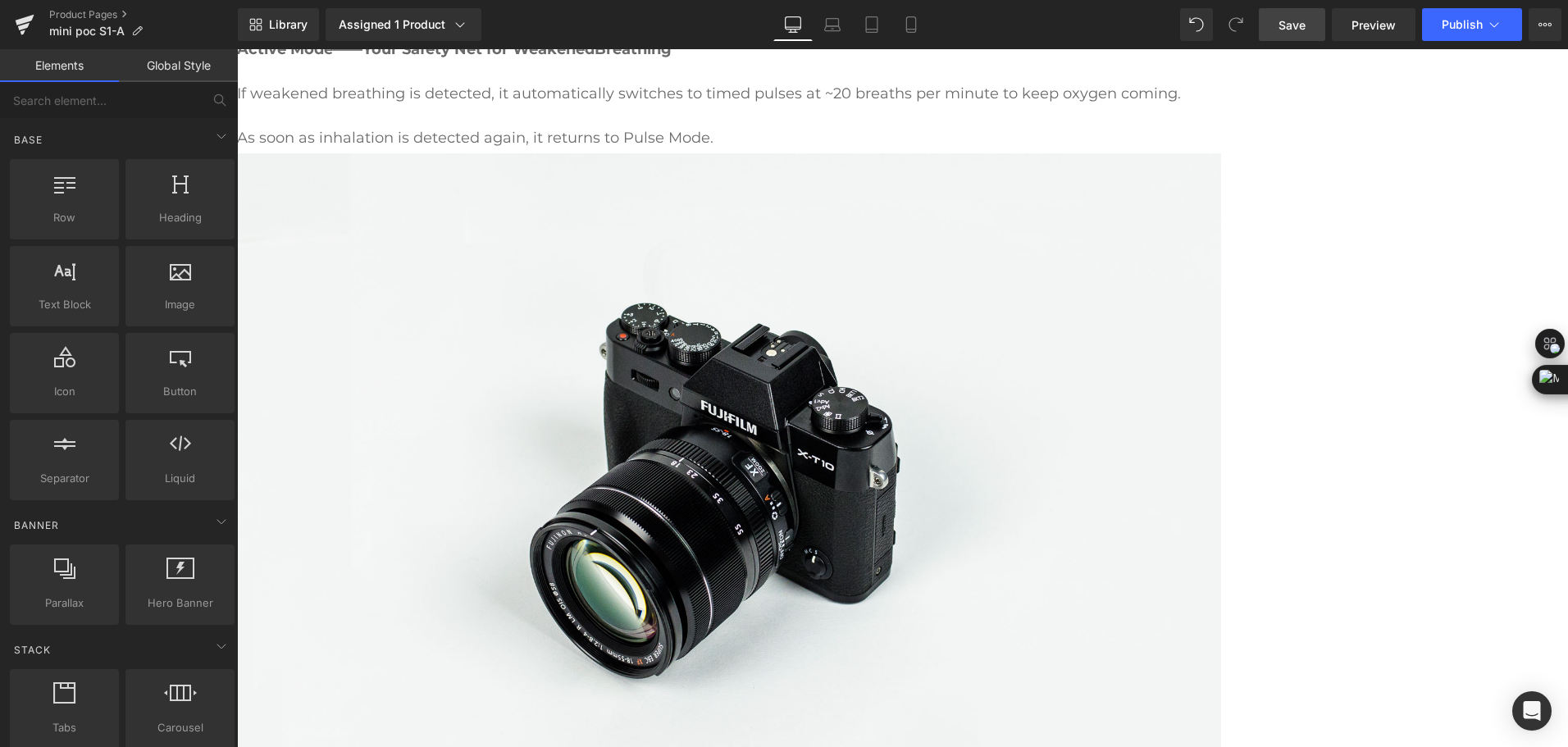
click at [1297, 28] on span "Save" at bounding box center [1292, 25] width 27 height 17
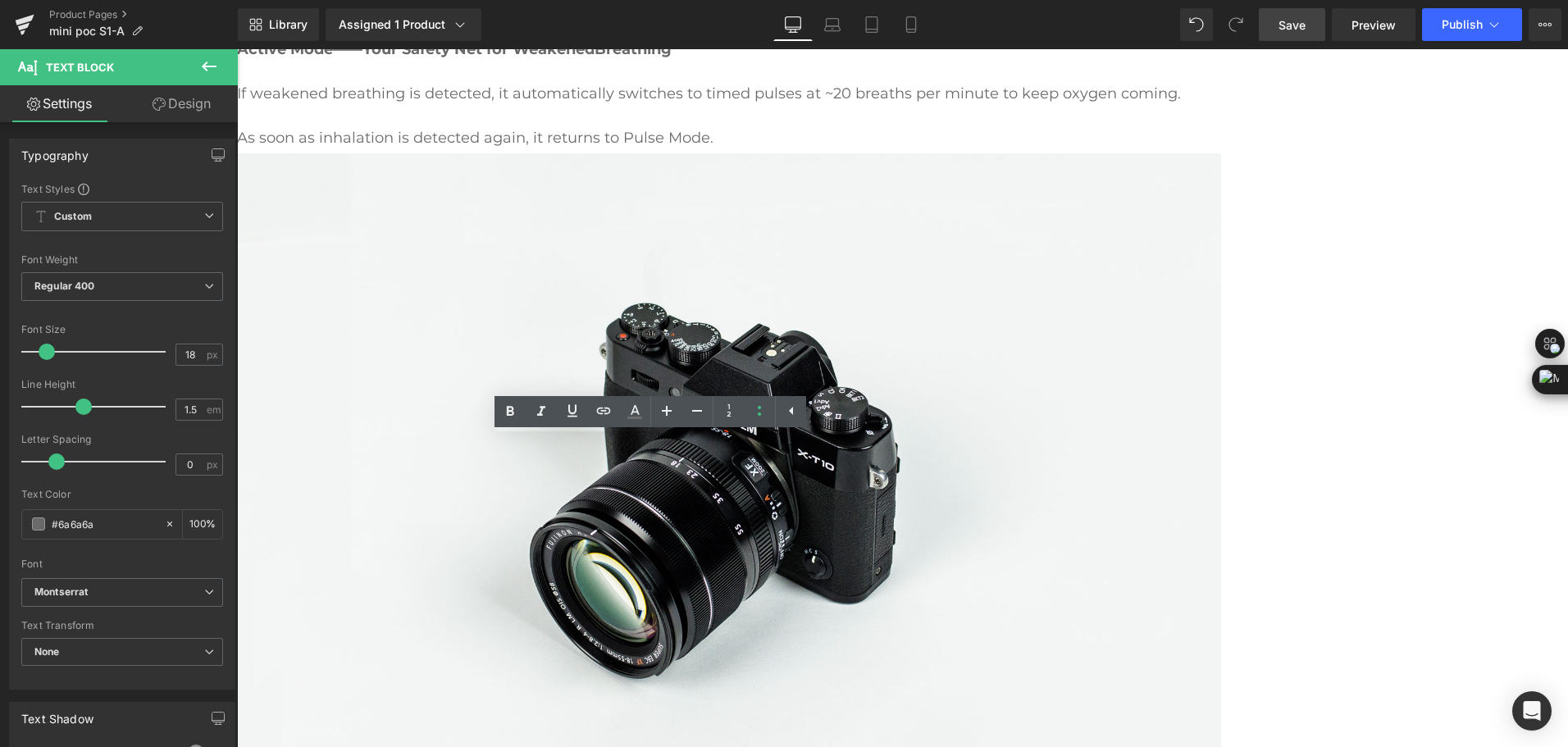
click at [755, 413] on icon at bounding box center [759, 410] width 20 height 20
click at [777, 489] on div "Mini Portable O2 Concentrator Heading Compact as a Water Bottle, Powerful as an…" at bounding box center [903, 495] width 1331 height 4746
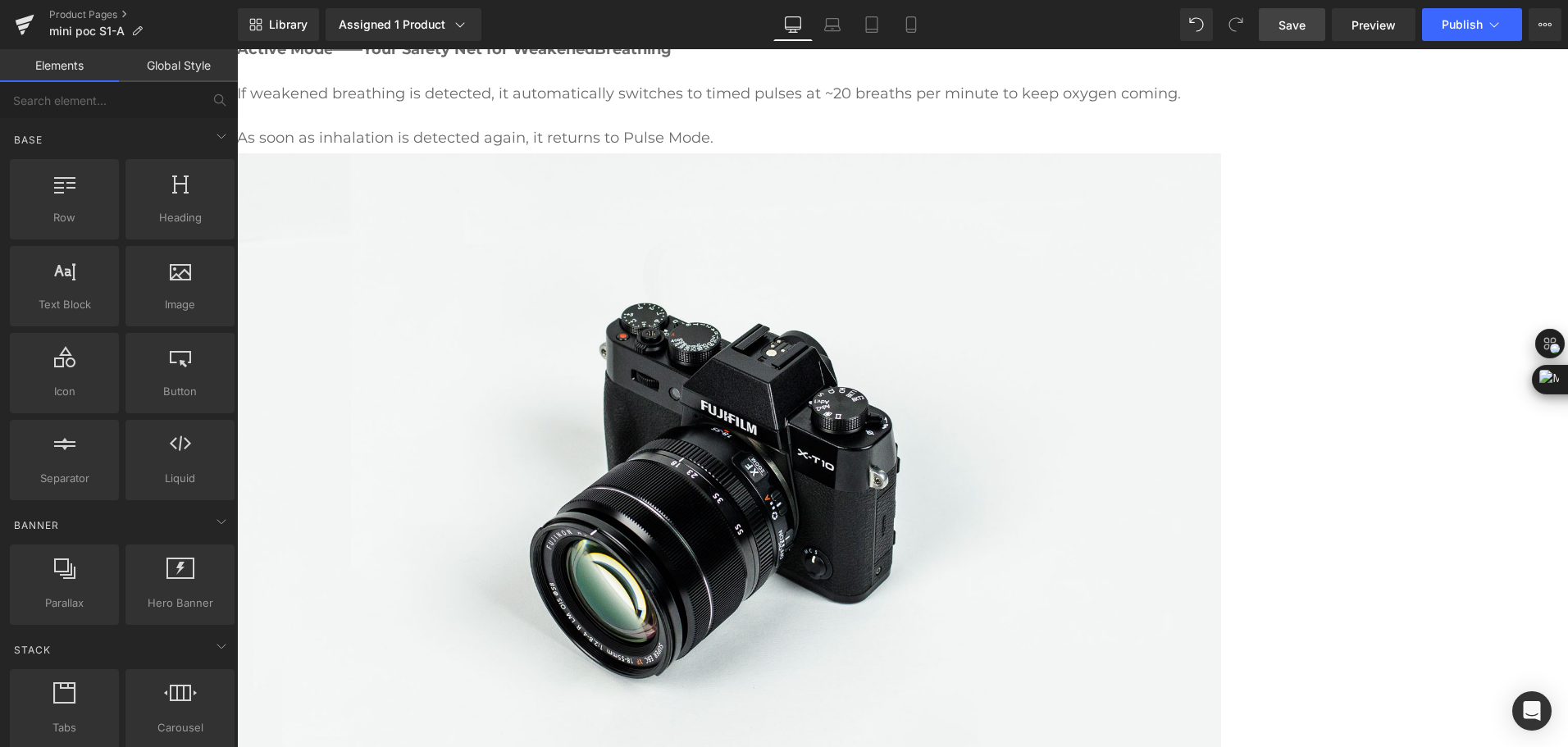
drag, startPoint x: 1293, startPoint y: 31, endPoint x: 1036, endPoint y: 400, distance: 449.7
click at [1293, 31] on span "Save" at bounding box center [1292, 25] width 27 height 17
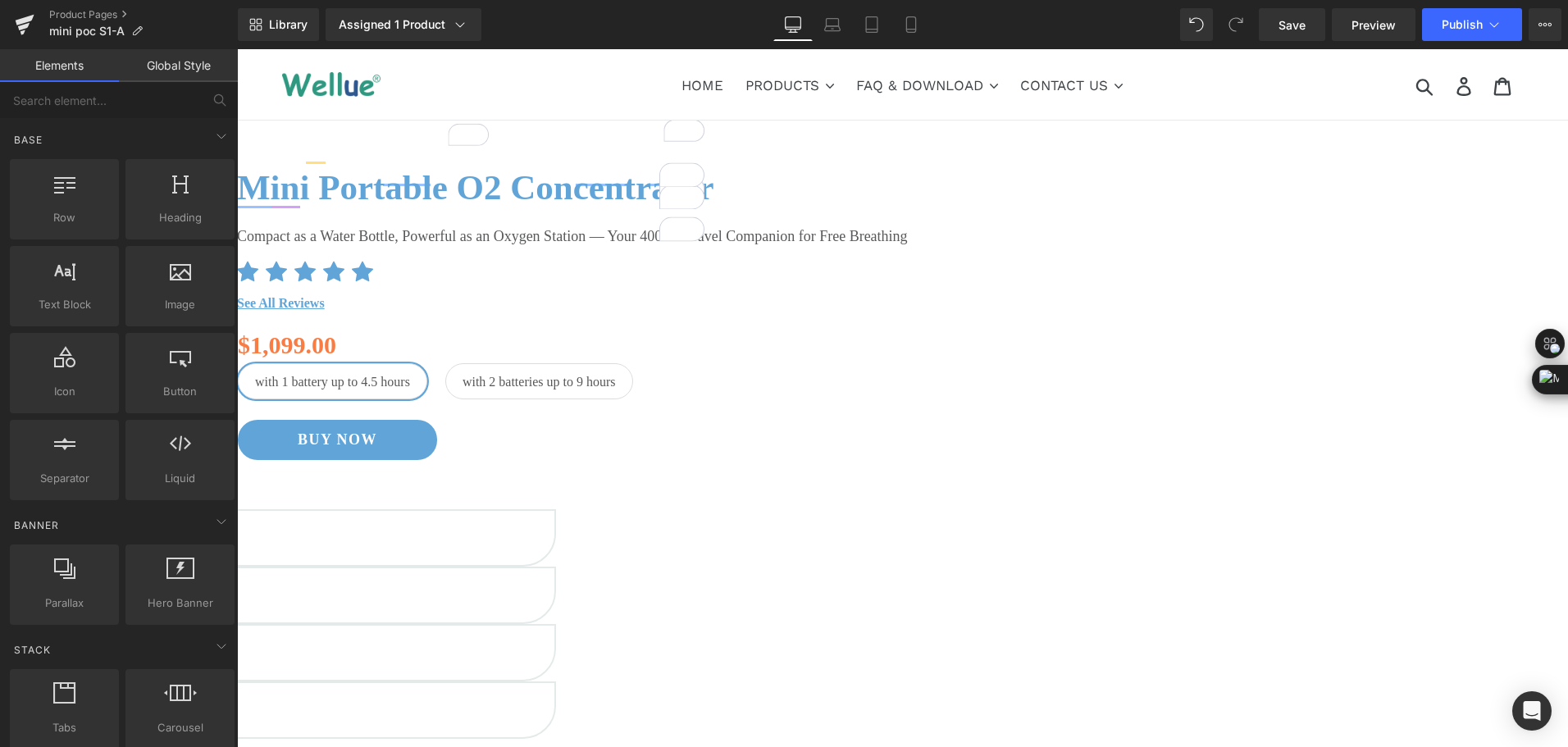
scroll to position [2044, 0]
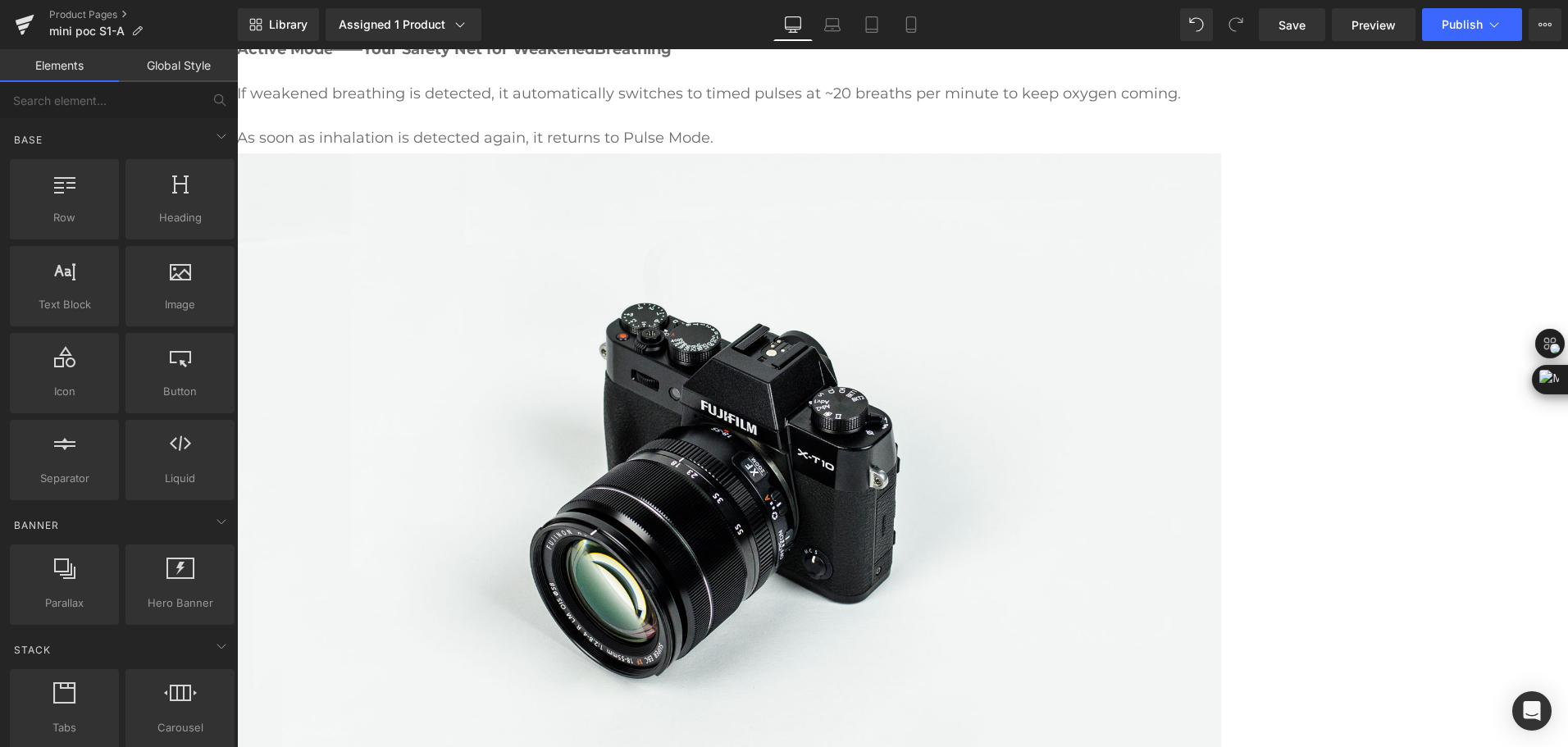
click at [1457, 475] on div "Mini Portable O2 Concentrator Heading Compact as a Water Bottle, Powerful as an…" at bounding box center [903, 495] width 1331 height 4746
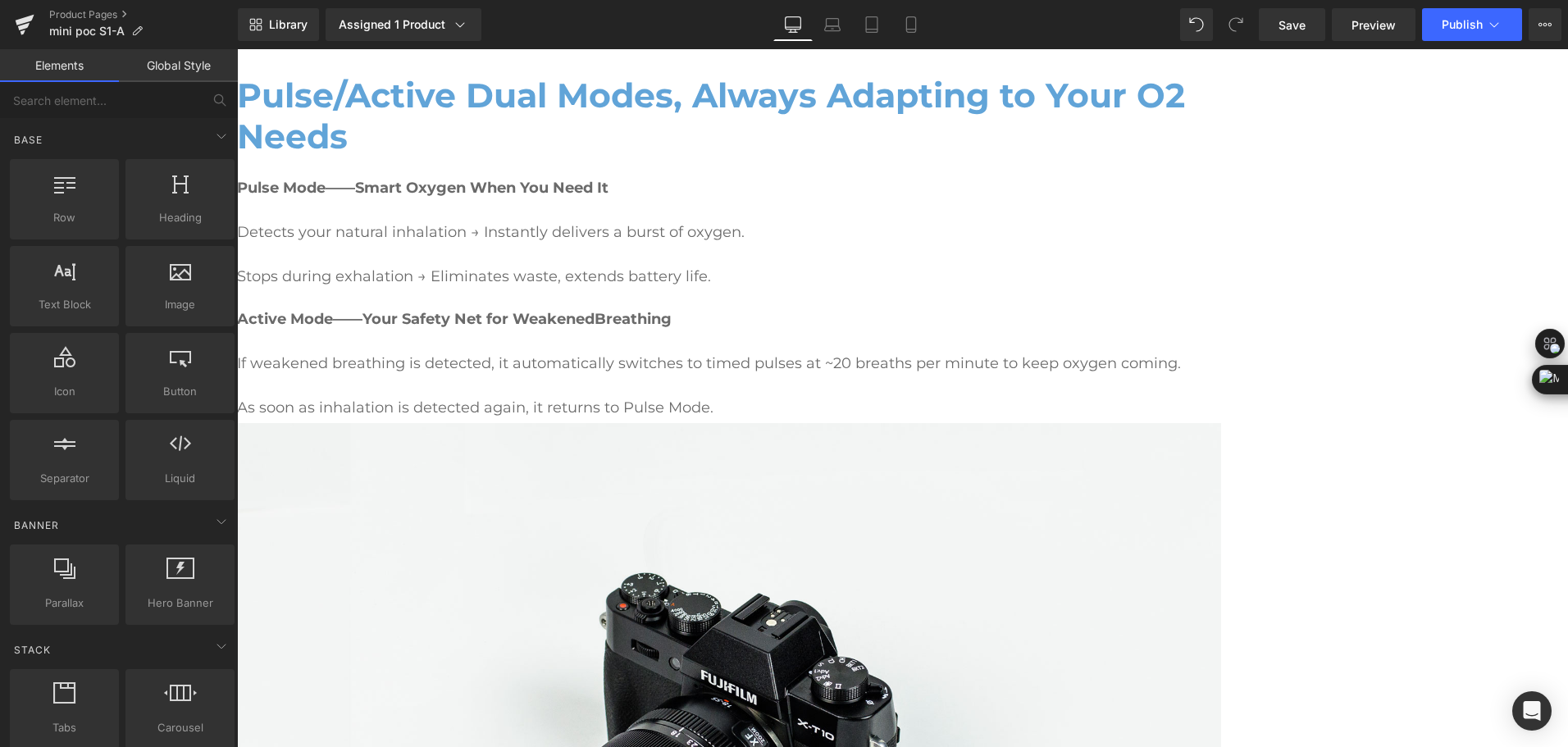
scroll to position [1716, 0]
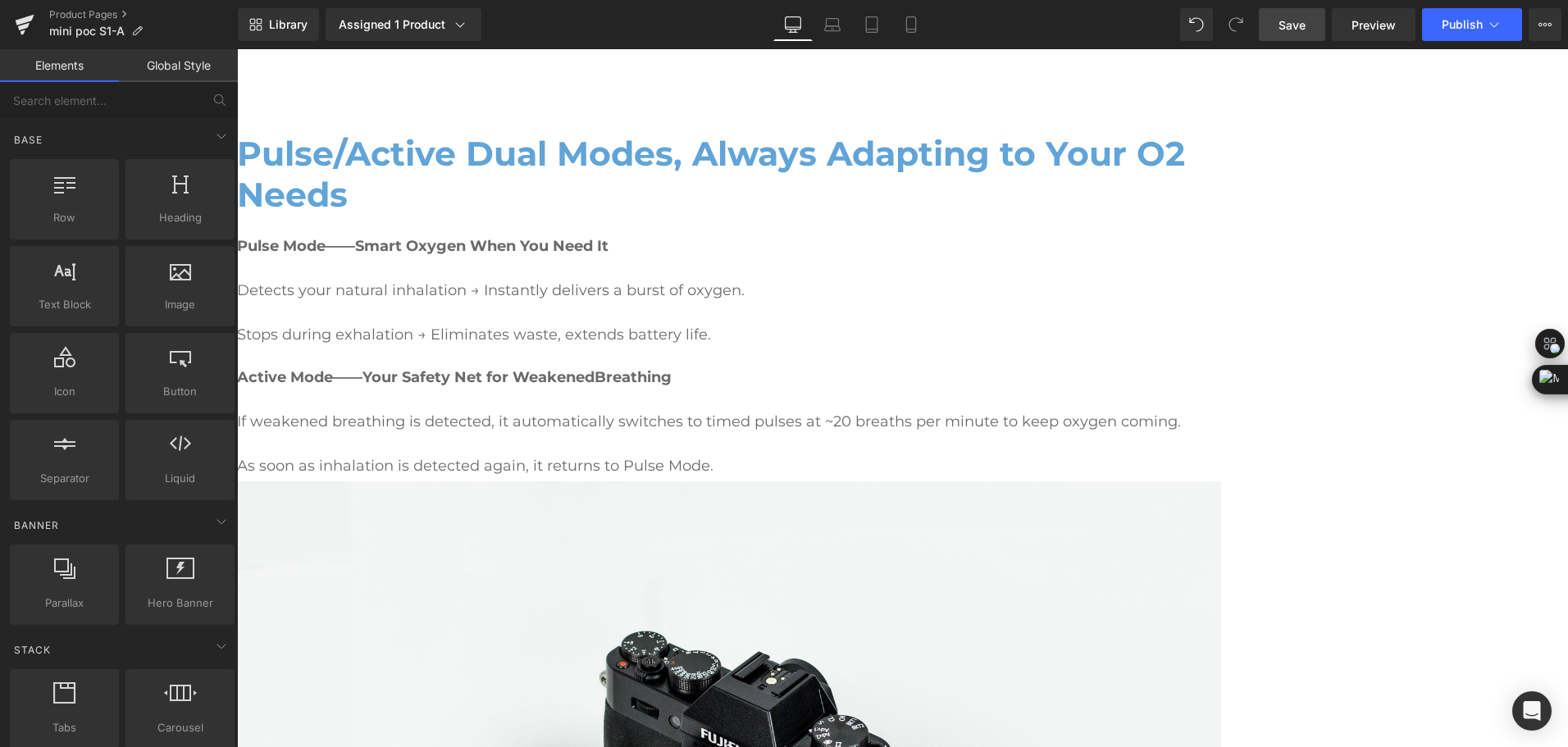
click at [1295, 28] on span "Save" at bounding box center [1292, 25] width 27 height 17
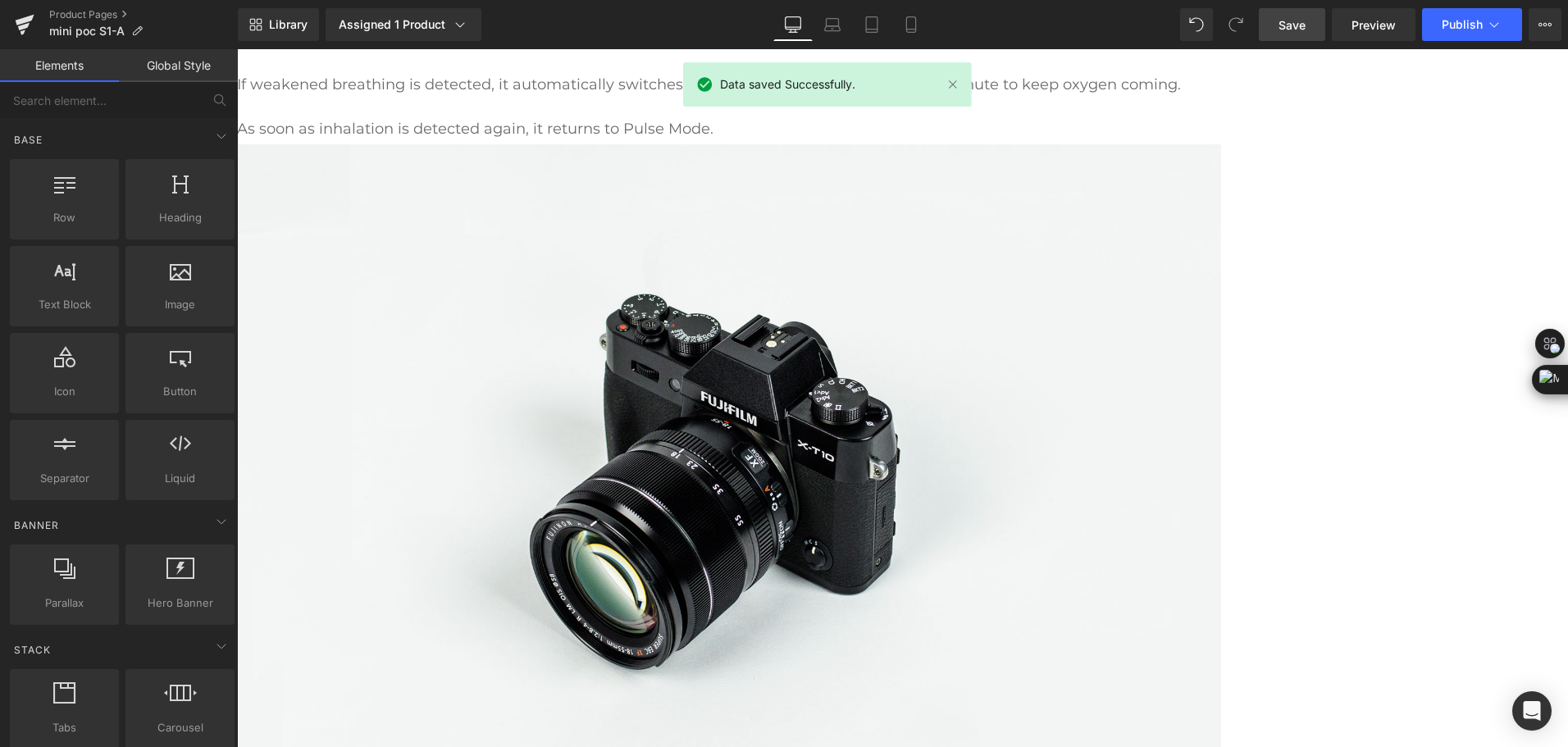
scroll to position [1962, 0]
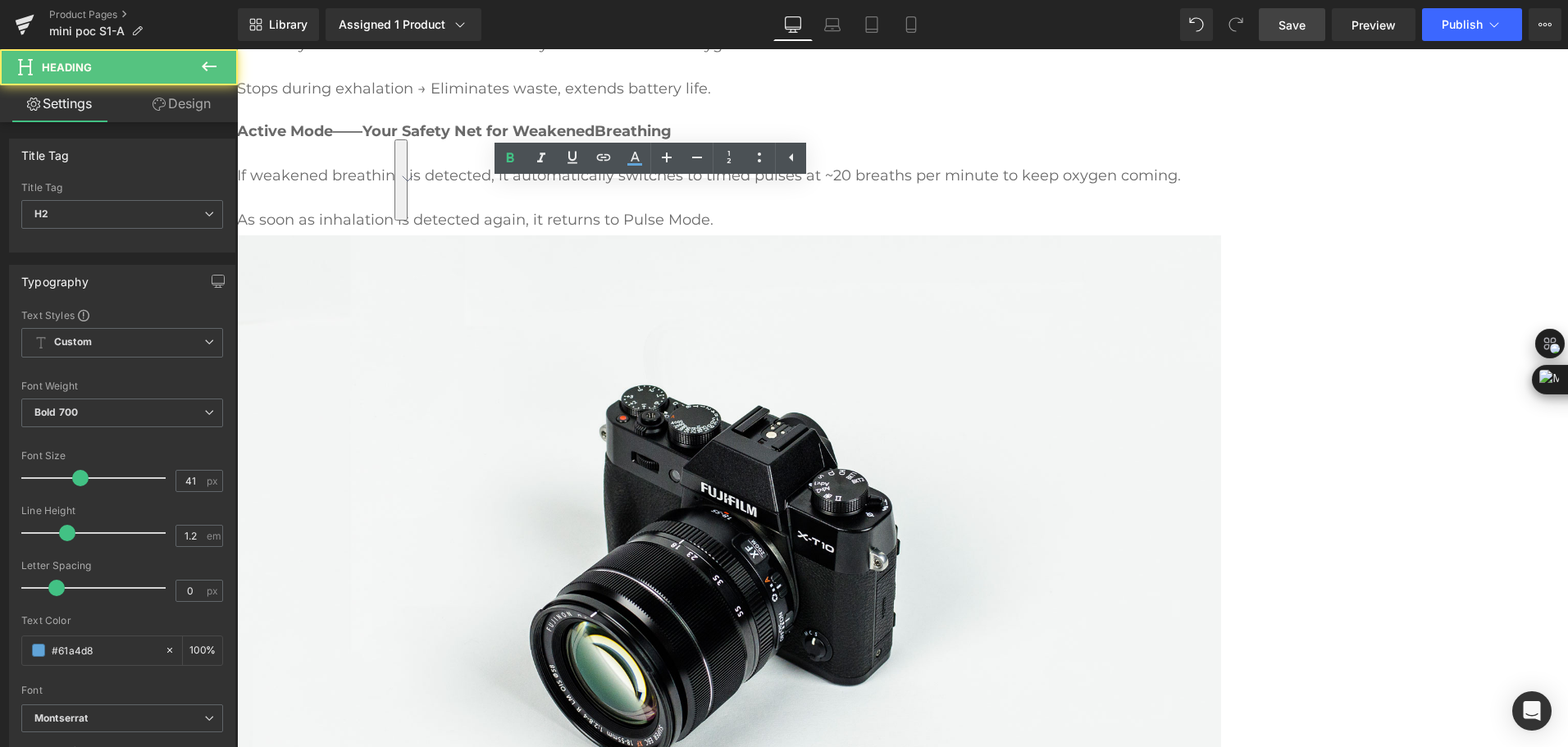
drag, startPoint x: 680, startPoint y: 244, endPoint x: 694, endPoint y: 285, distance: 43.3
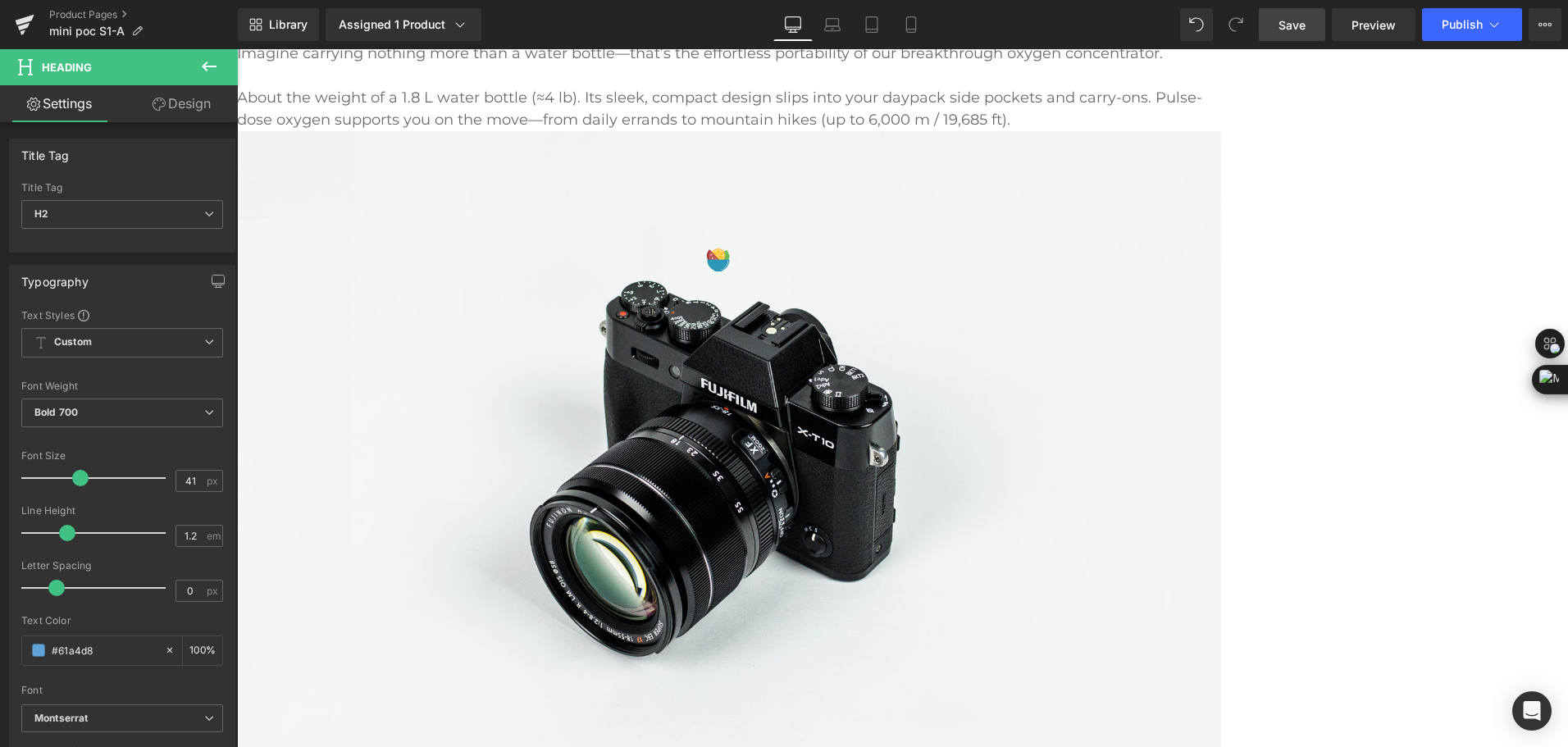
scroll to position [485, 0]
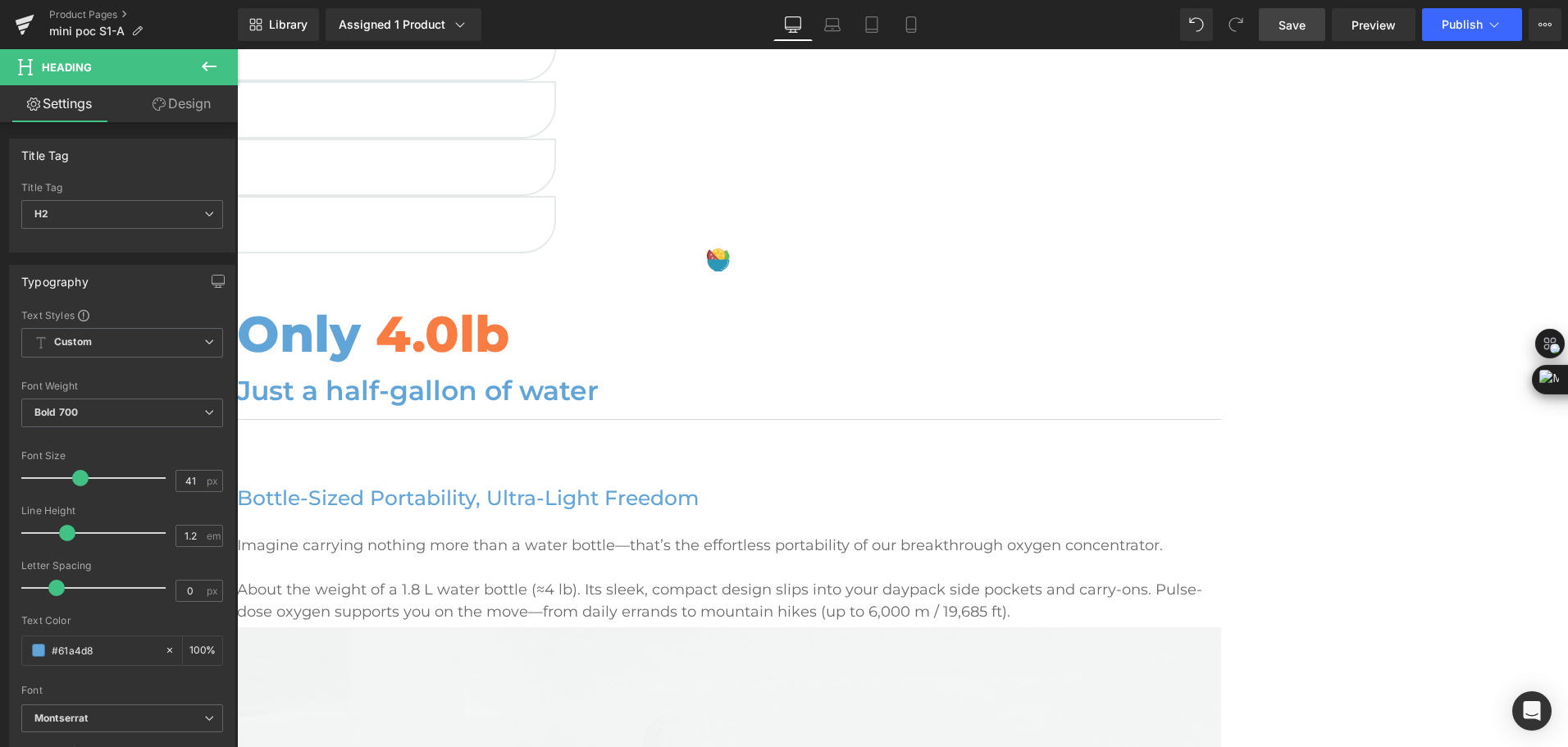
click at [237, 49] on icon at bounding box center [237, 49] width 0 height 0
click at [237, 49] on link at bounding box center [237, 49] width 0 height 0
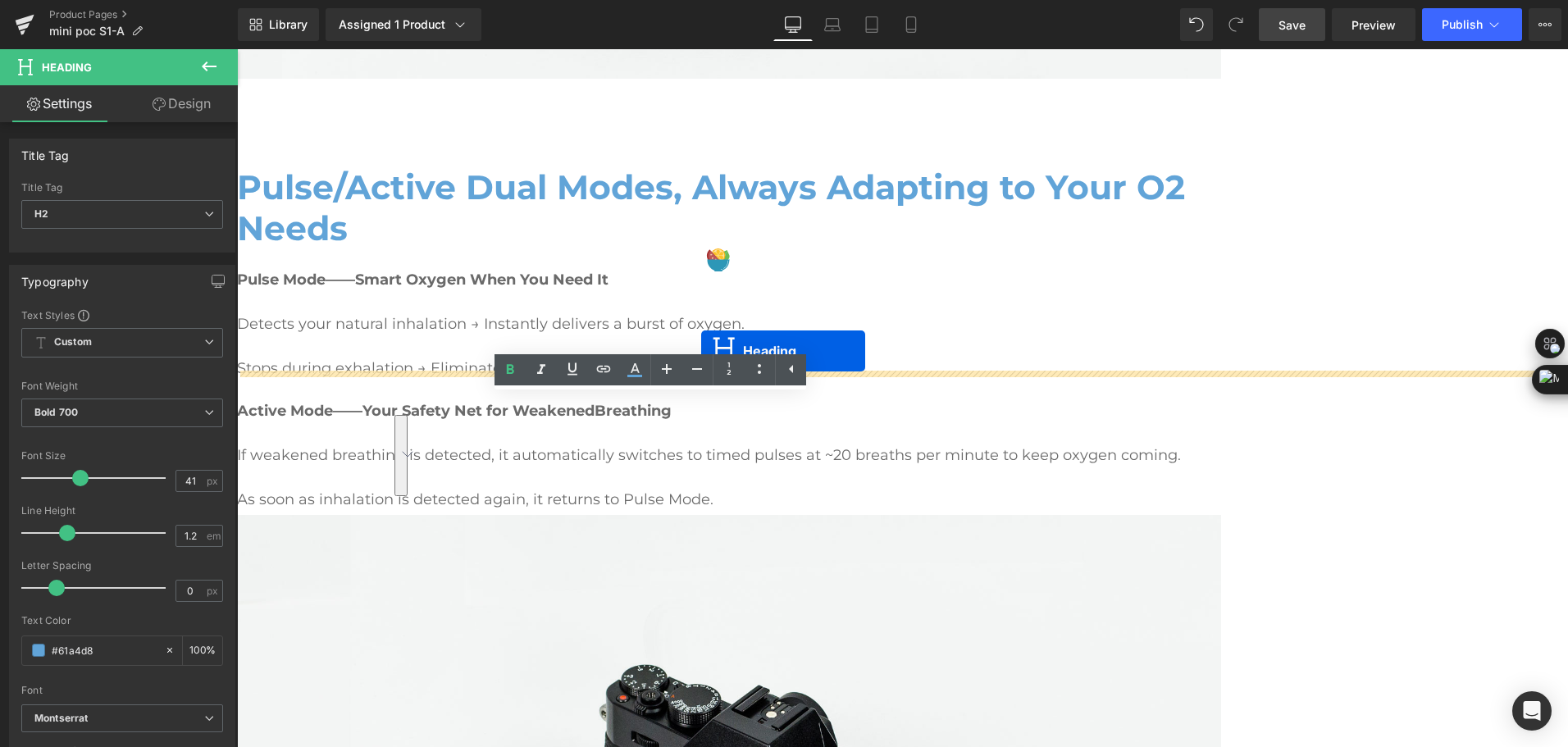
scroll to position [1798, 0]
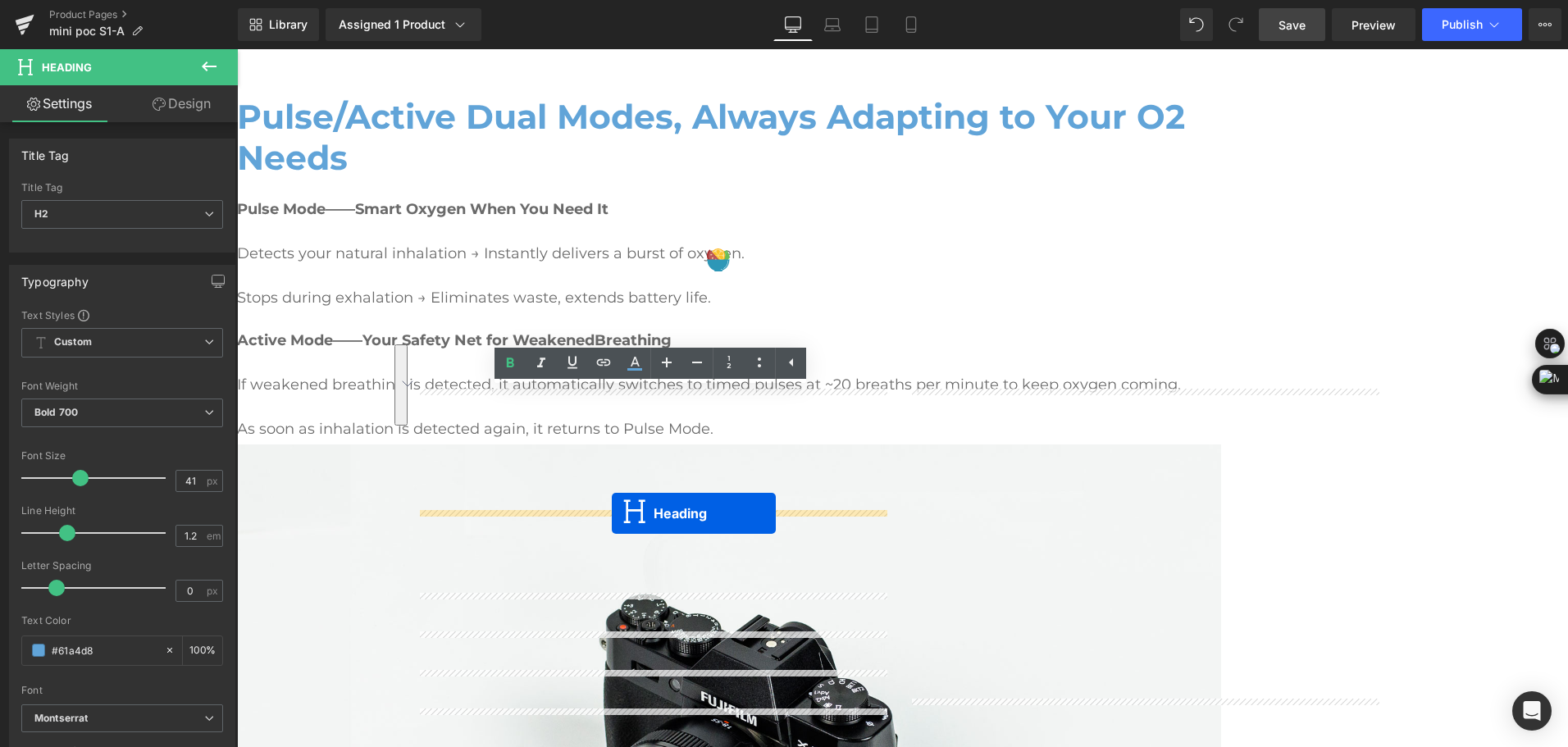
drag, startPoint x: 654, startPoint y: 533, endPoint x: 612, endPoint y: 514, distance: 46.1
copy h2 "Precise Oxygen Control"
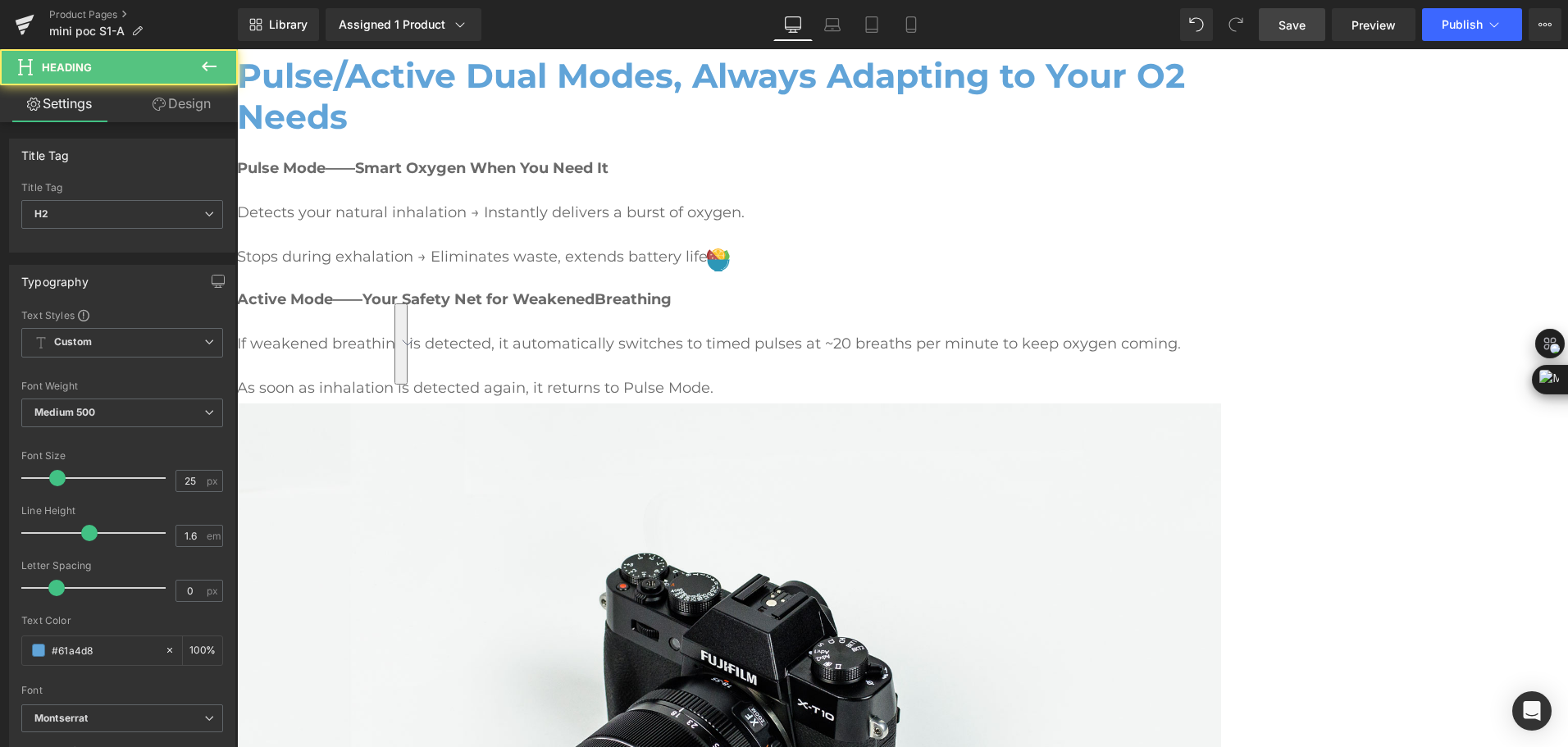
scroll to position [1757, 0]
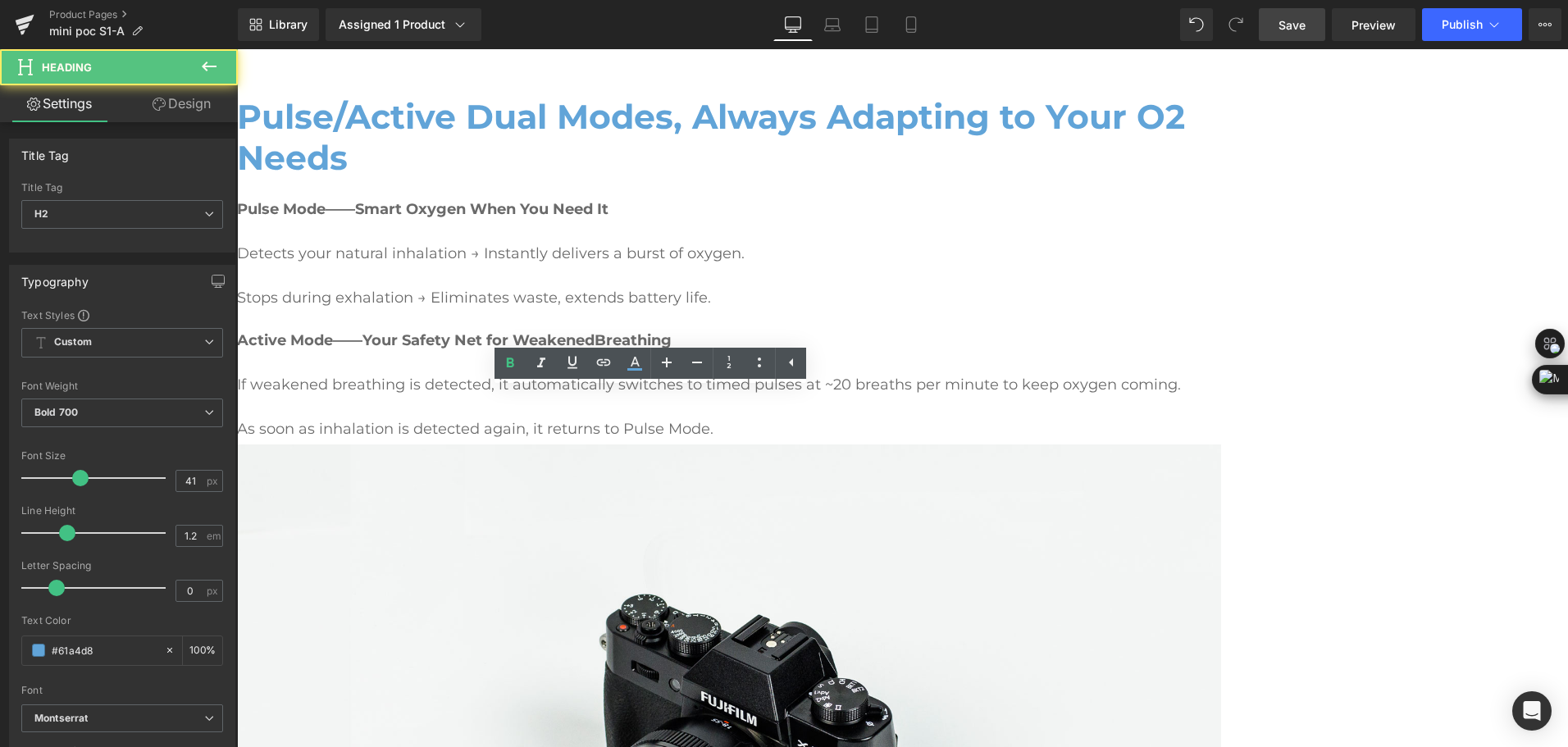
drag, startPoint x: 700, startPoint y: 482, endPoint x: 417, endPoint y: 409, distance: 292.3
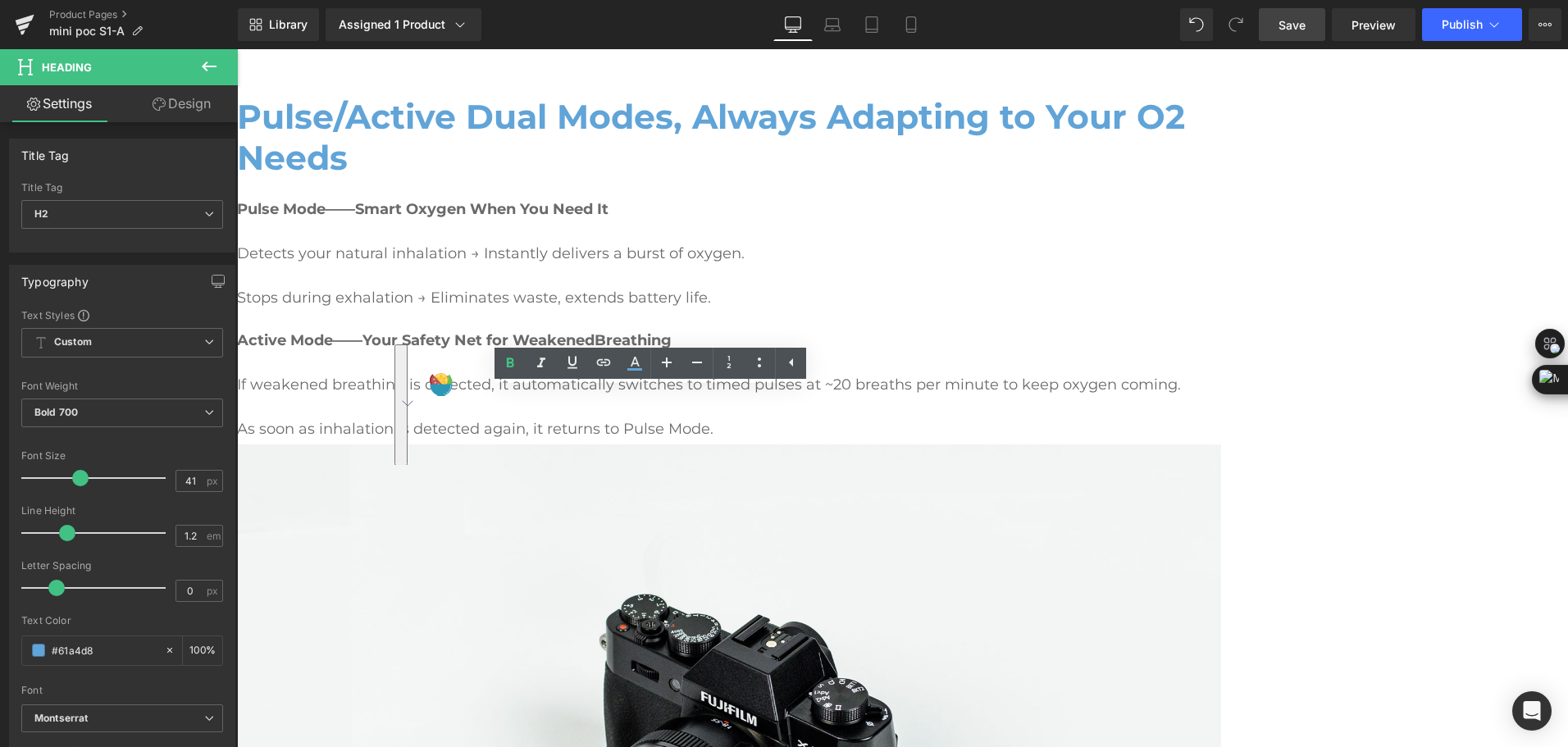
copy h2 "Rotate to Personalize 1-5 Flow Settings, Precise Oxygen Control"
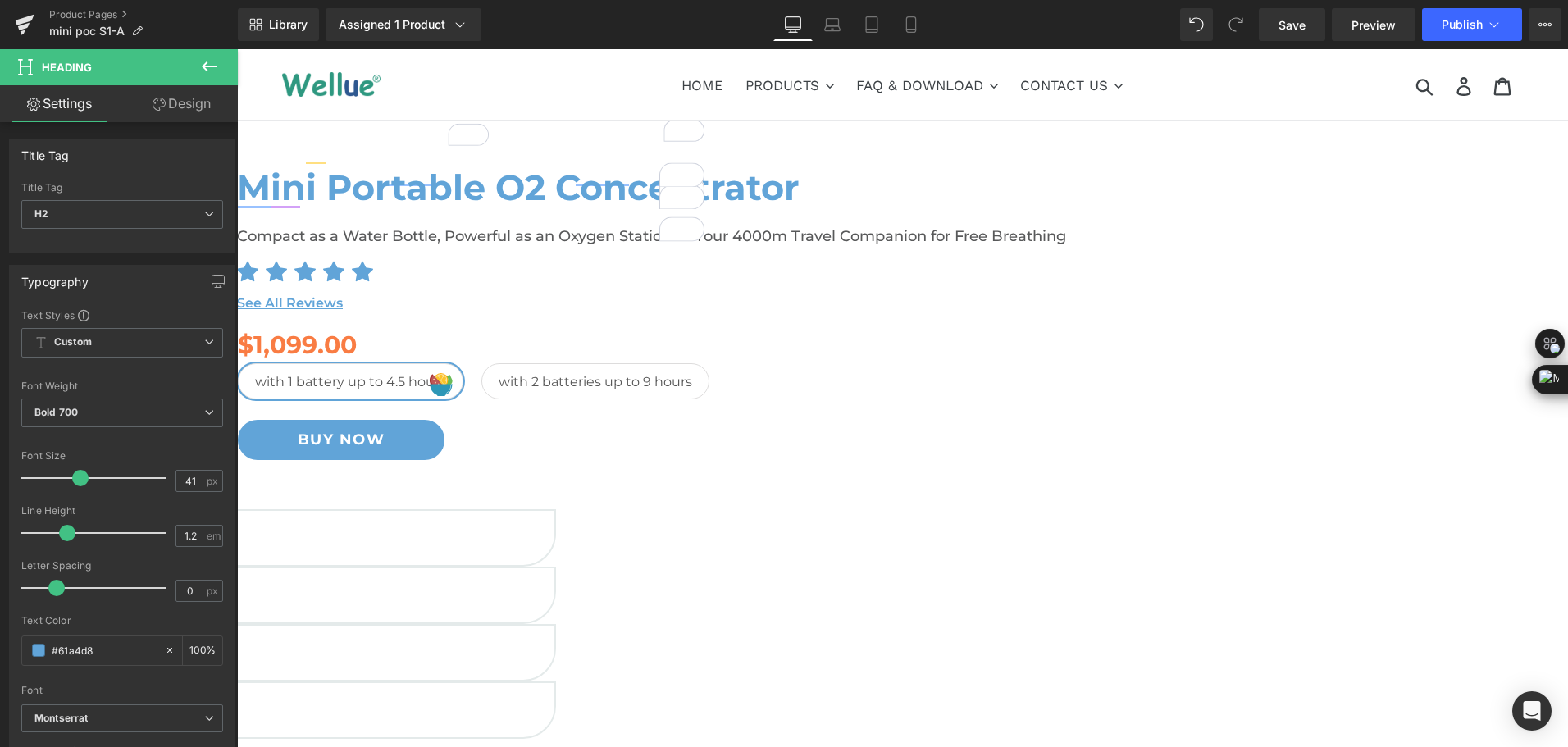
scroll to position [1757, 0]
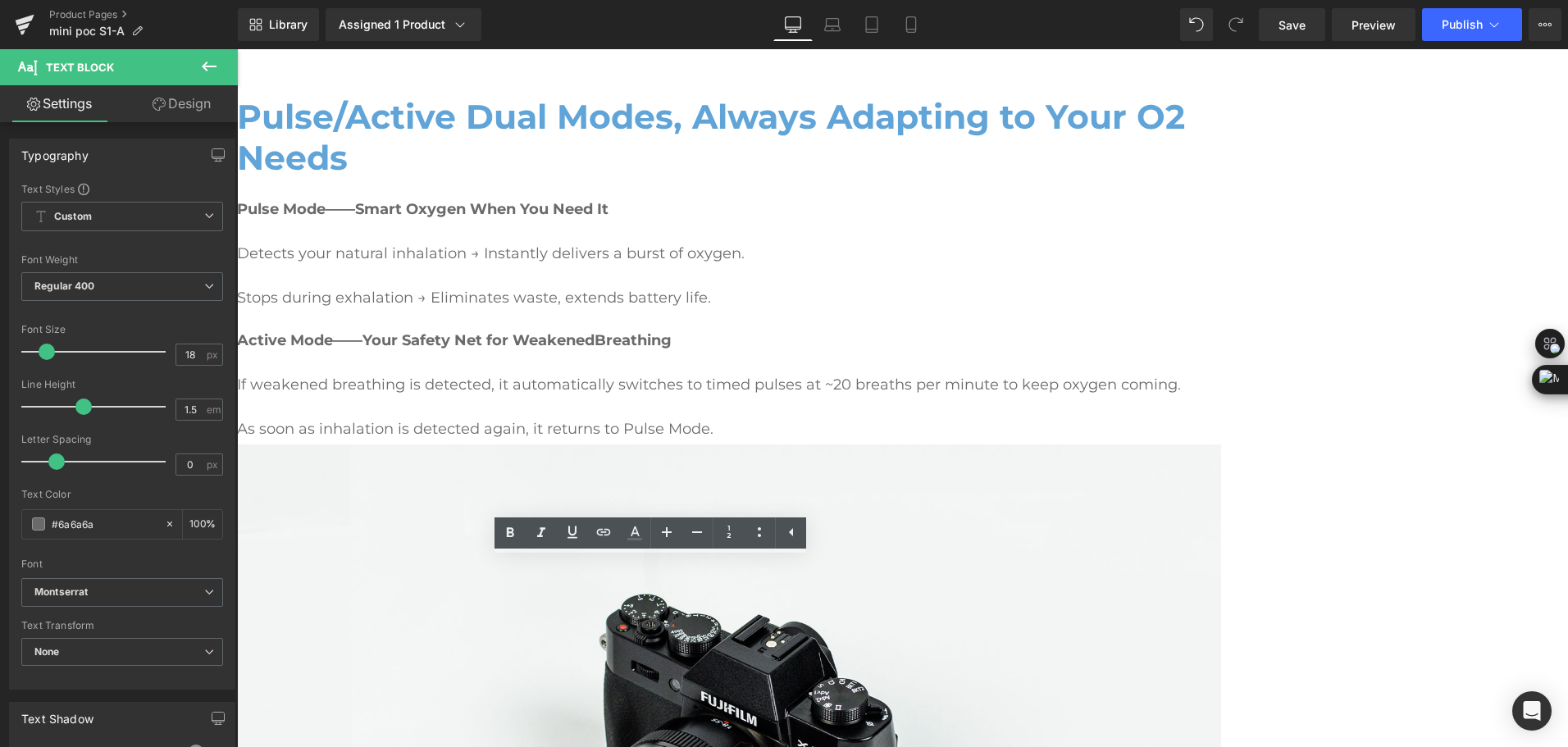
scroll to position [1839, 0]
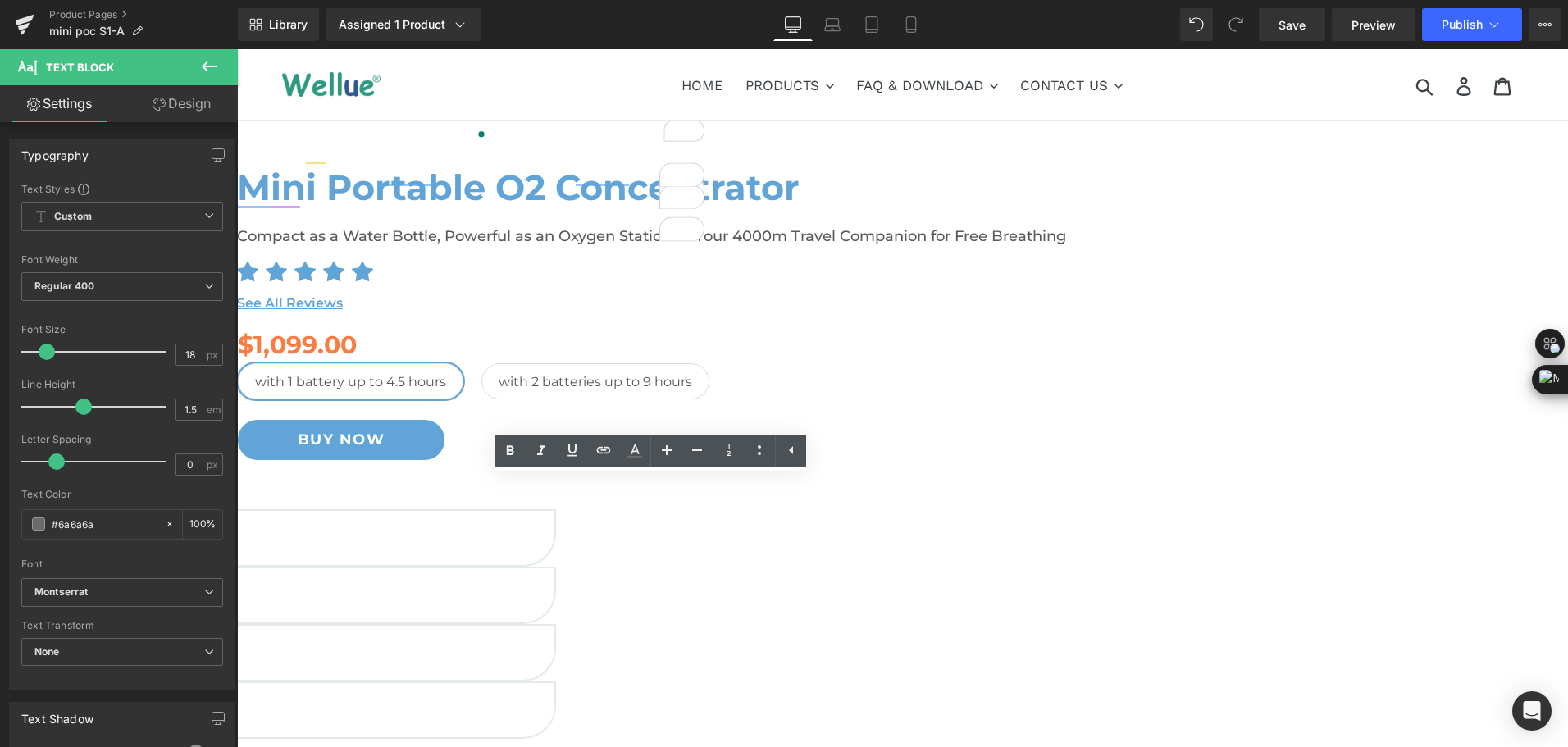
scroll to position [1839, 0]
